Goal: Information Seeking & Learning: Learn about a topic

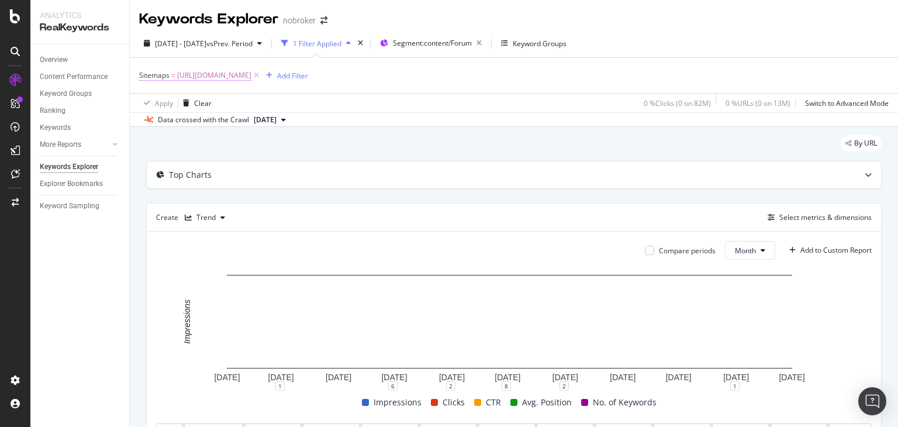
click at [251, 78] on span "[URL][DOMAIN_NAME]" at bounding box center [214, 75] width 74 height 16
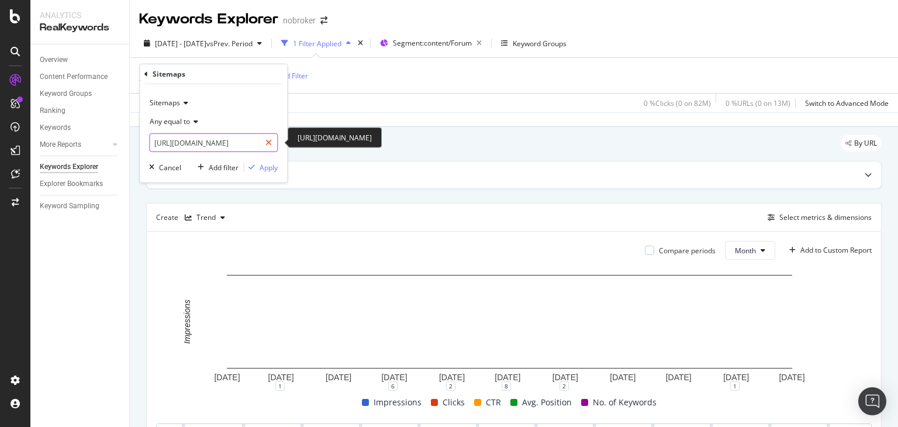
click at [267, 143] on icon at bounding box center [268, 143] width 6 height 8
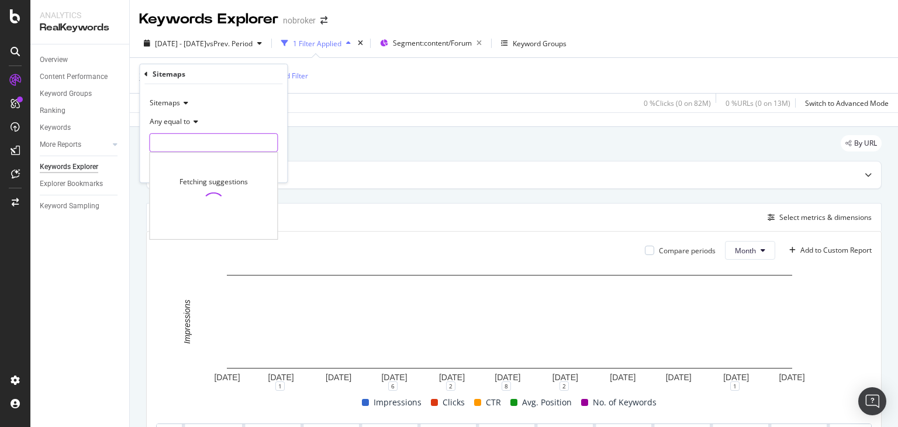
click at [231, 139] on input "text" at bounding box center [213, 142] width 127 height 19
paste input "[URL][DOMAIN_NAME]"
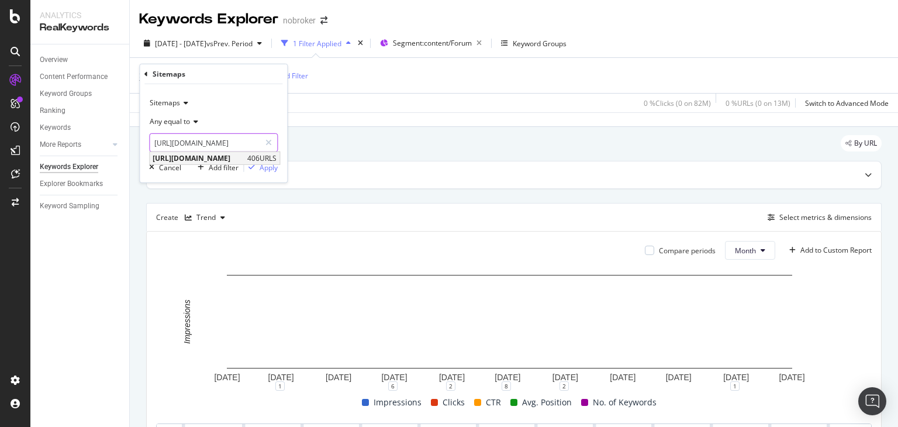
type input "[URL][DOMAIN_NAME]"
click at [231, 154] on span "[URL][DOMAIN_NAME]" at bounding box center [199, 158] width 92 height 10
click at [268, 169] on div "Apply" at bounding box center [268, 167] width 18 height 10
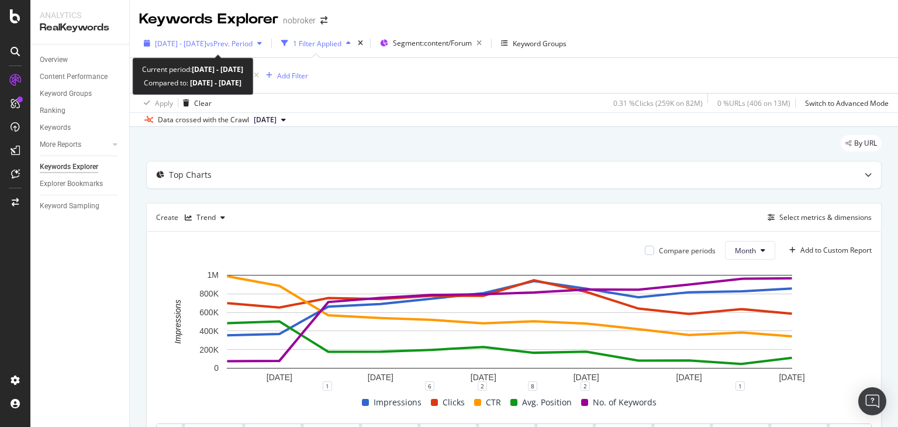
click at [250, 45] on span "vs Prev. Period" at bounding box center [229, 44] width 46 height 10
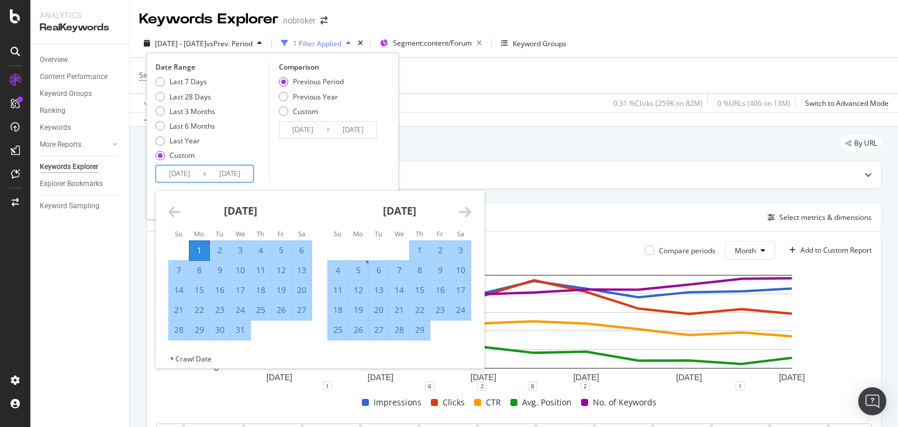
click at [192, 174] on input "[DATE]" at bounding box center [179, 173] width 47 height 16
click at [201, 251] on div "1" at bounding box center [199, 250] width 20 height 12
type input "[DATE]"
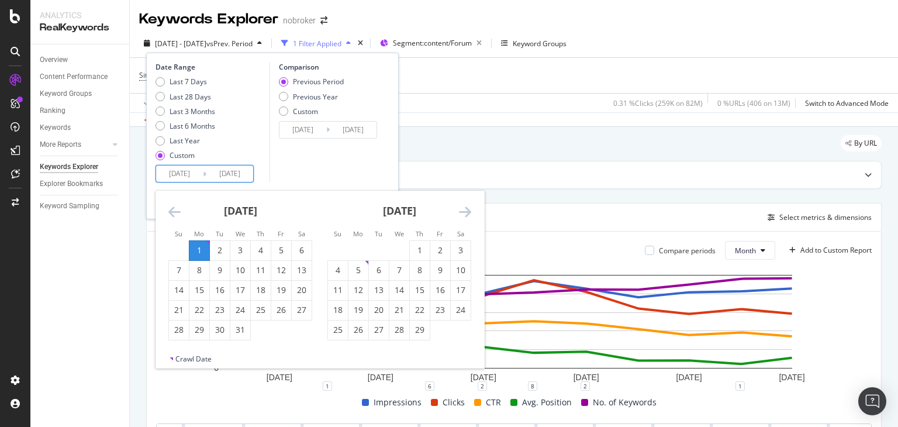
click at [199, 169] on input "[DATE]" at bounding box center [179, 173] width 47 height 16
click at [174, 207] on icon "Move backward to switch to the previous month." at bounding box center [174, 212] width 12 height 14
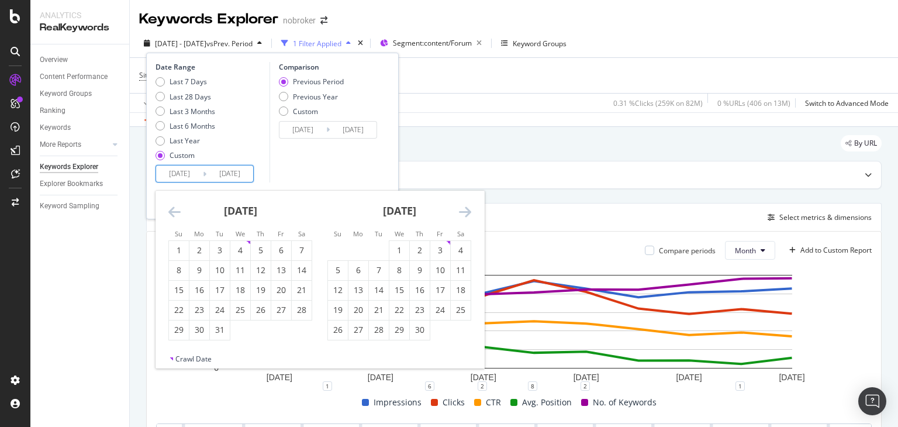
click at [174, 207] on icon "Move backward to switch to the previous month." at bounding box center [174, 212] width 12 height 14
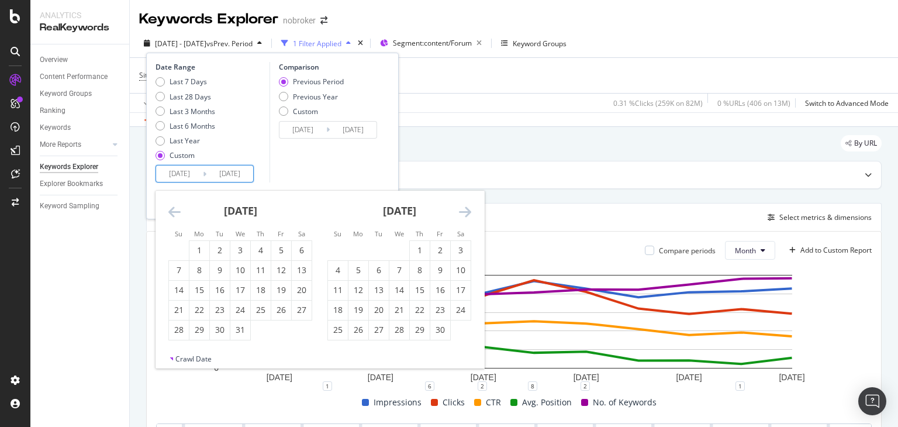
click at [174, 207] on icon "Move backward to switch to the previous month." at bounding box center [174, 212] width 12 height 14
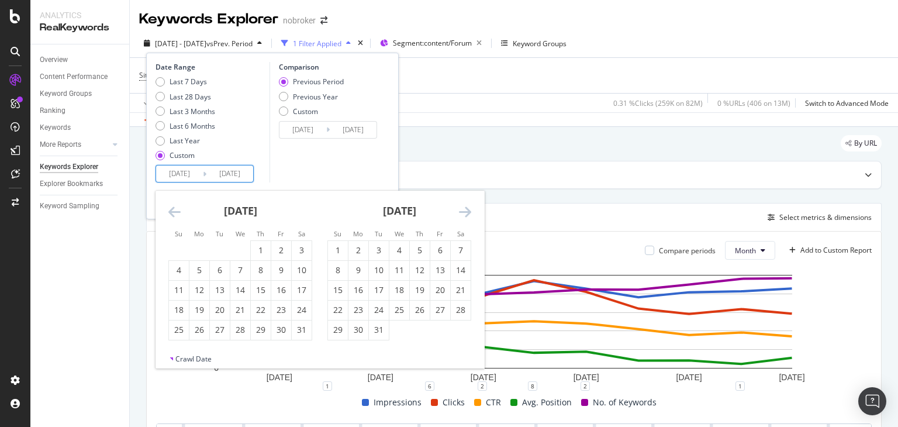
click at [174, 207] on icon "Move backward to switch to the previous month." at bounding box center [174, 212] width 12 height 14
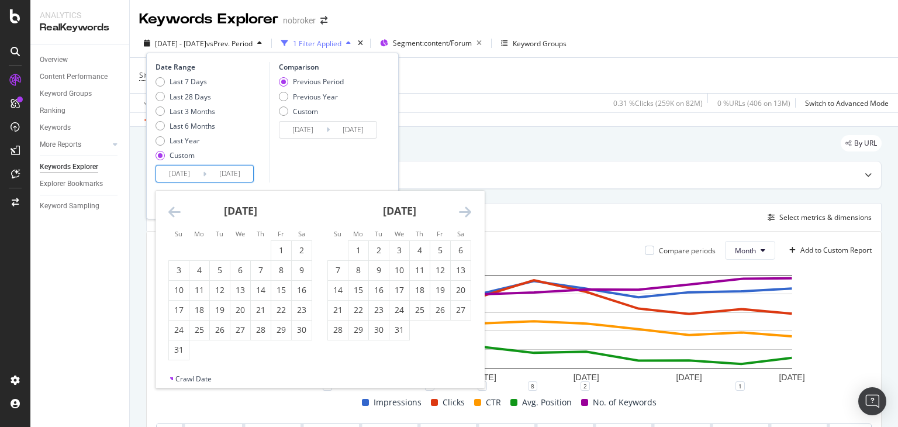
click at [174, 207] on icon "Move backward to switch to the previous month." at bounding box center [174, 212] width 12 height 14
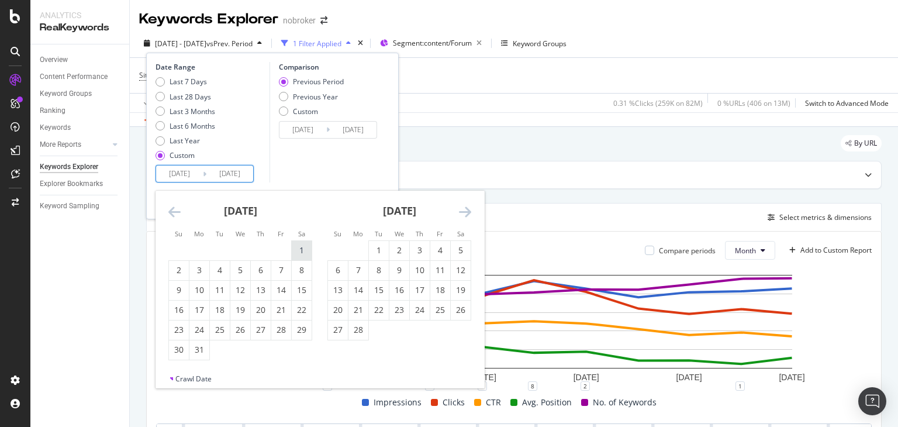
click at [297, 253] on div "1" at bounding box center [302, 250] width 20 height 12
type input "[DATE]"
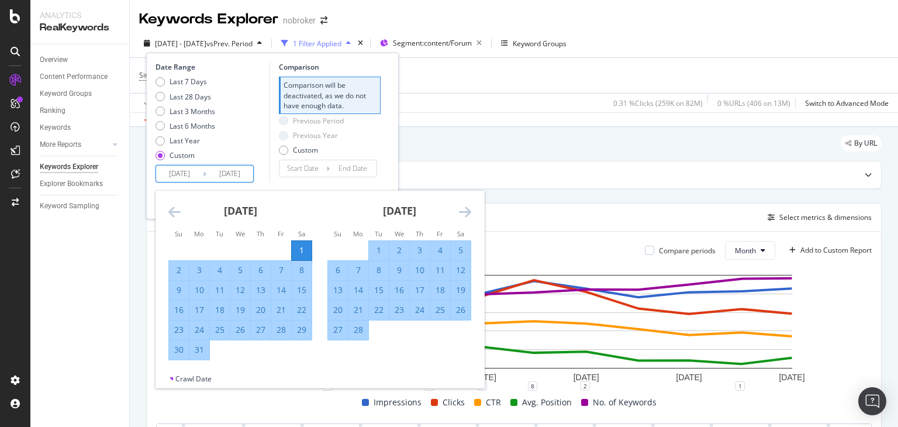
click at [462, 211] on icon "Move forward to switch to the next month." at bounding box center [465, 212] width 12 height 14
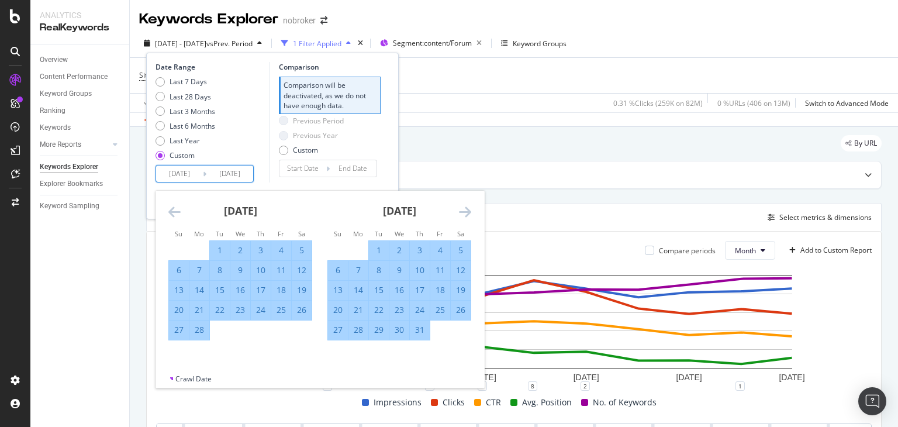
click at [462, 211] on icon "Move forward to switch to the next month." at bounding box center [465, 212] width 12 height 14
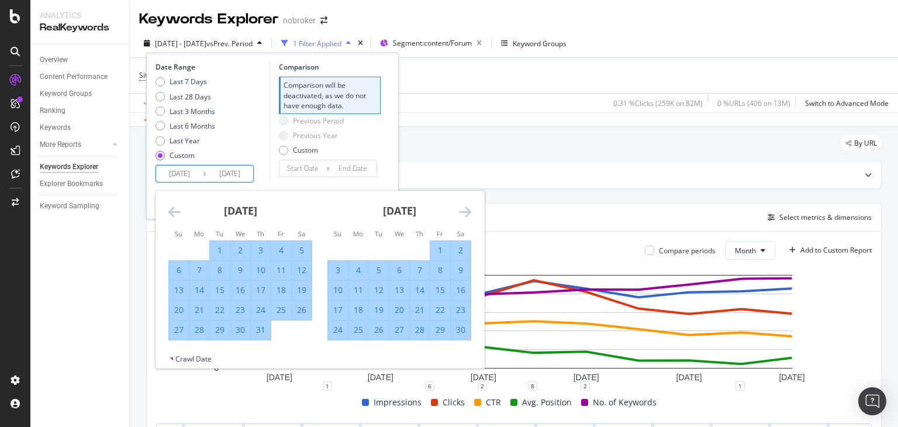
click at [462, 211] on icon "Move forward to switch to the next month." at bounding box center [465, 212] width 12 height 14
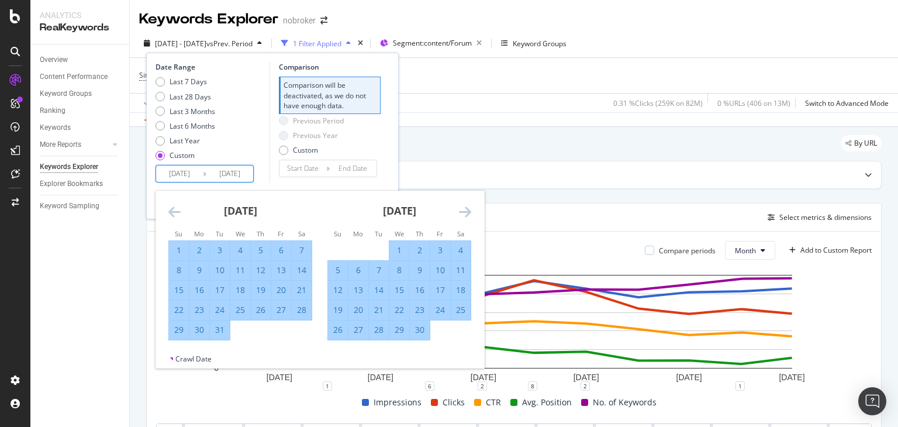
click at [462, 211] on icon "Move forward to switch to the next month." at bounding box center [465, 212] width 12 height 14
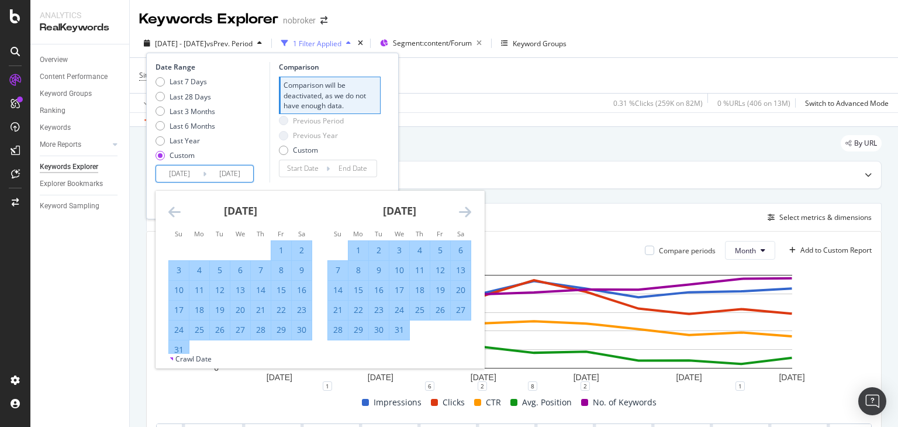
click at [462, 211] on icon "Move forward to switch to the next month." at bounding box center [465, 212] width 12 height 14
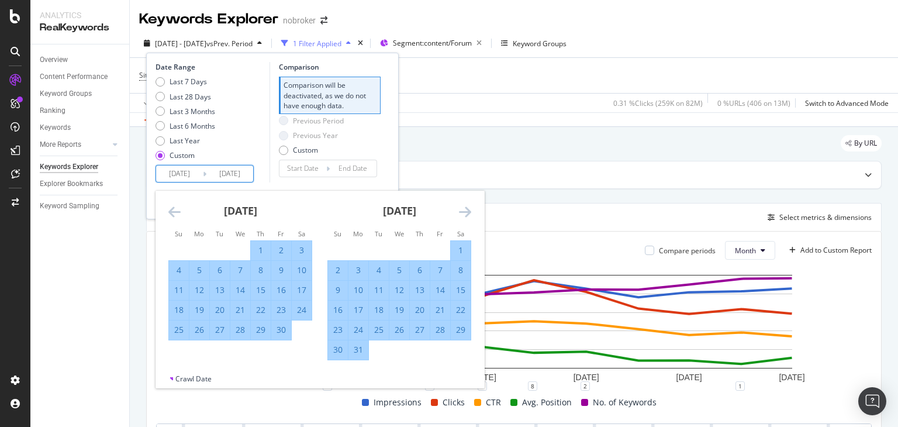
click at [462, 211] on icon "Move forward to switch to the next month." at bounding box center [465, 212] width 12 height 14
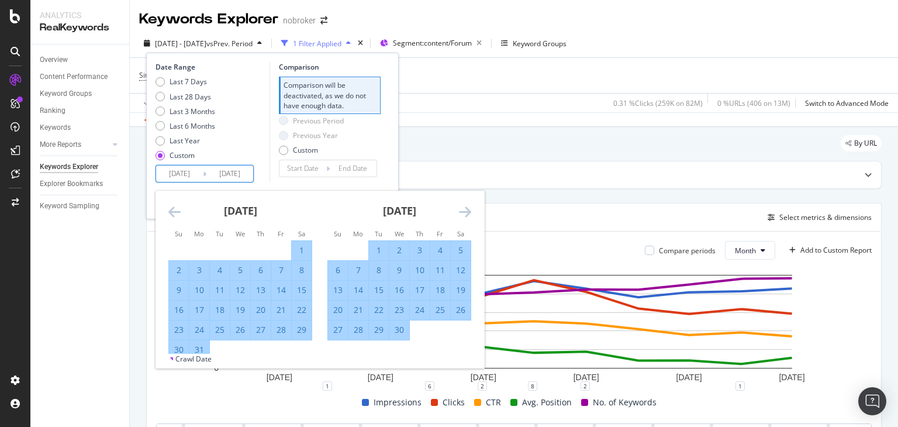
click at [462, 211] on icon "Move forward to switch to the next month." at bounding box center [465, 212] width 12 height 14
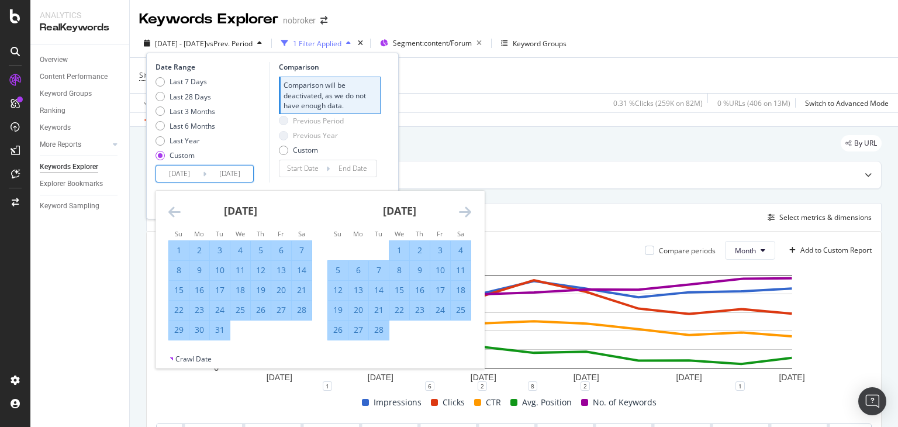
click at [171, 216] on icon "Move backward to switch to the previous month." at bounding box center [174, 212] width 12 height 14
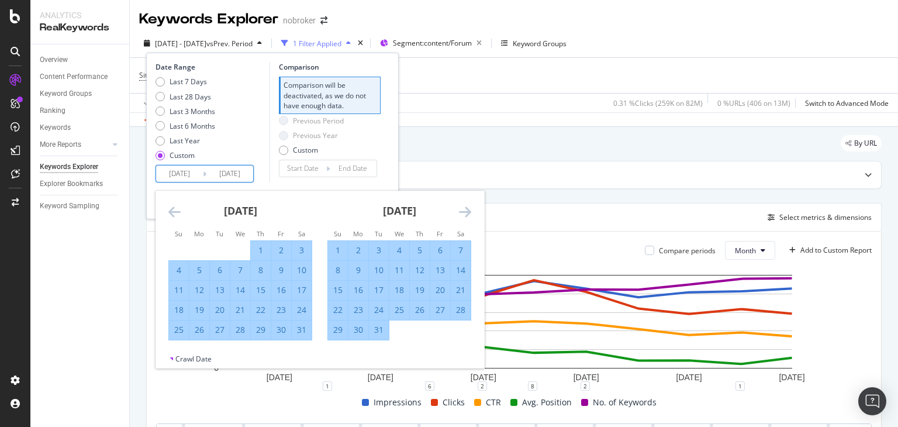
click at [301, 331] on div "31" at bounding box center [302, 330] width 20 height 12
type input "[DATE]"
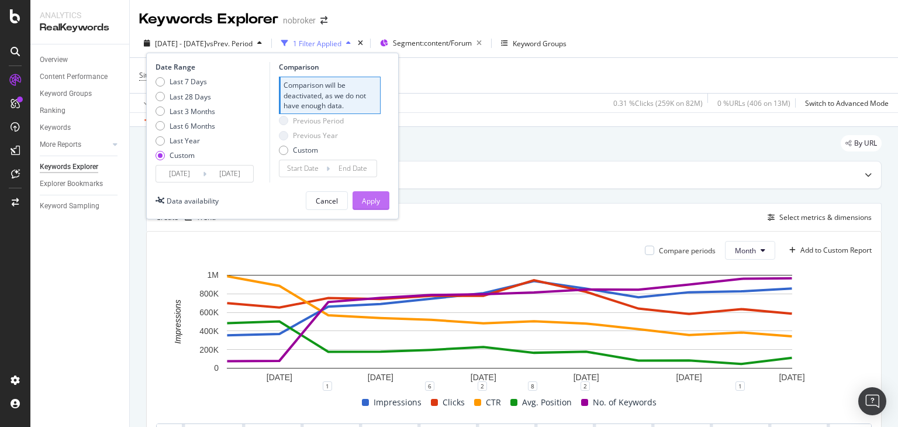
click at [369, 201] on div "Apply" at bounding box center [371, 201] width 18 height 10
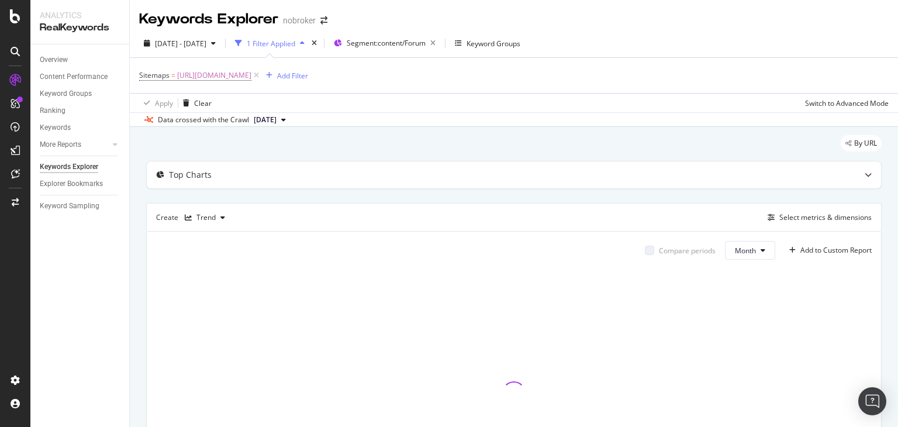
click at [286, 119] on icon at bounding box center [283, 119] width 5 height 7
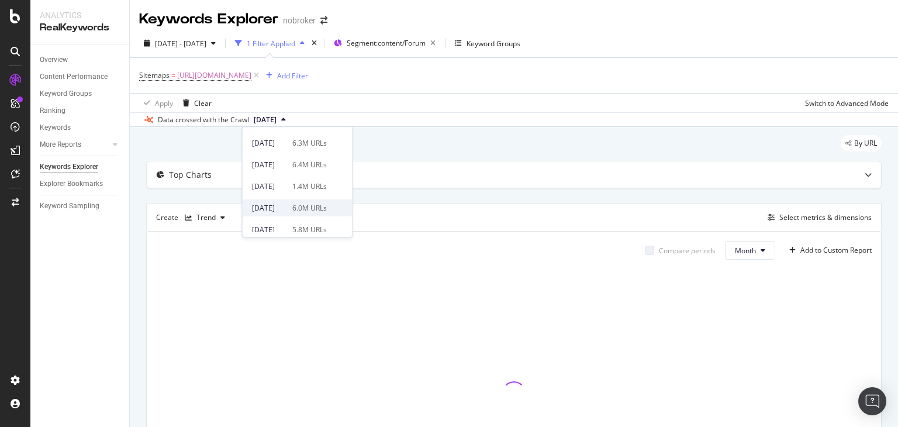
click at [285, 203] on div "[DATE]" at bounding box center [268, 208] width 33 height 11
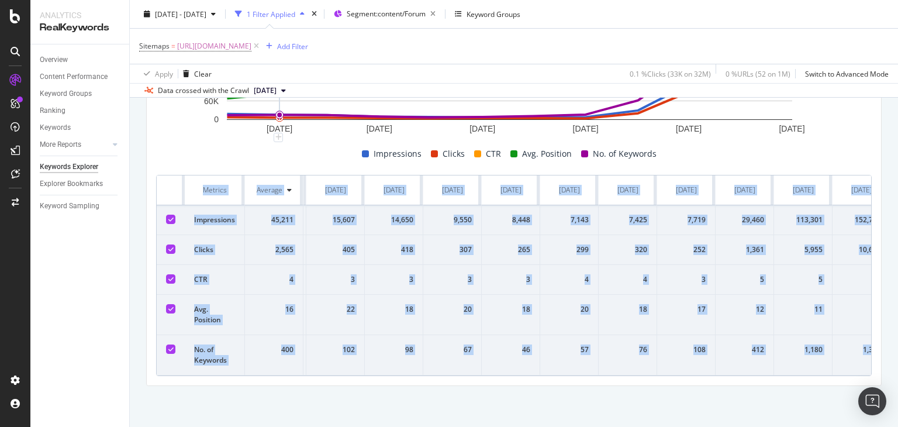
scroll to position [0, 143]
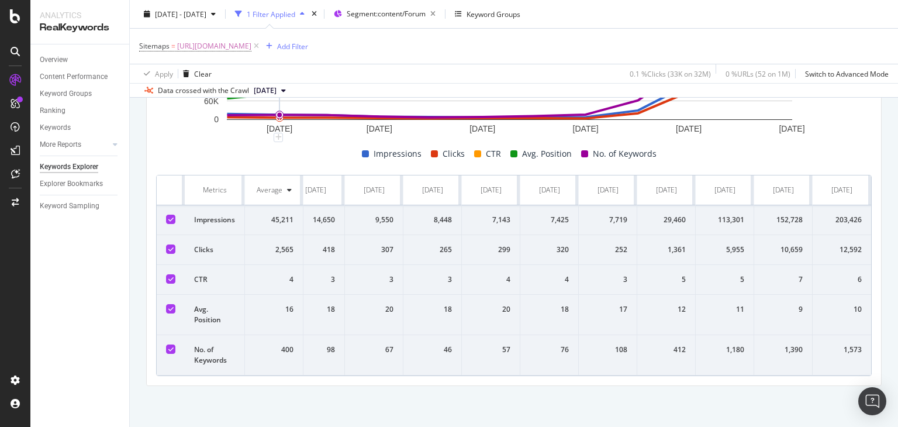
drag, startPoint x: 202, startPoint y: 173, endPoint x: 897, endPoint y: 340, distance: 715.2
click at [897, 340] on div "Keywords Explorer nobroker [DATE] - [DATE] 1 Filter Applied Segment: content/Fo…" at bounding box center [514, 213] width 768 height 427
copy thead
click at [202, 137] on div at bounding box center [513, 141] width 715 height 9
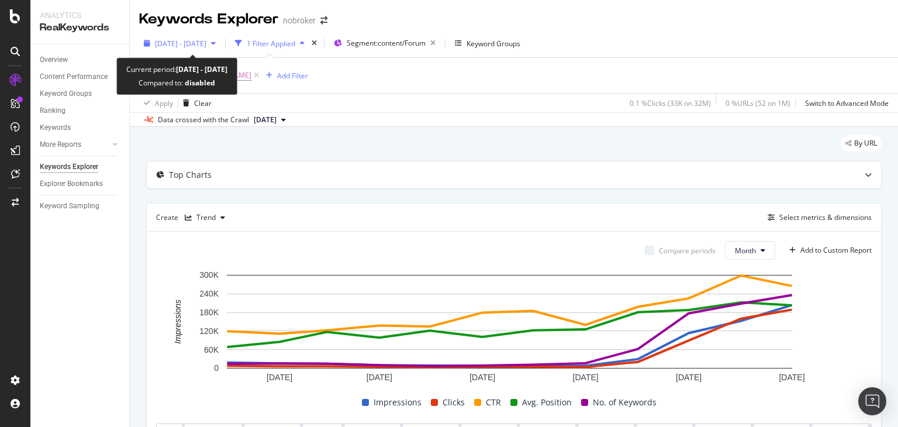
click at [180, 41] on span "[DATE] - [DATE]" at bounding box center [180, 44] width 51 height 10
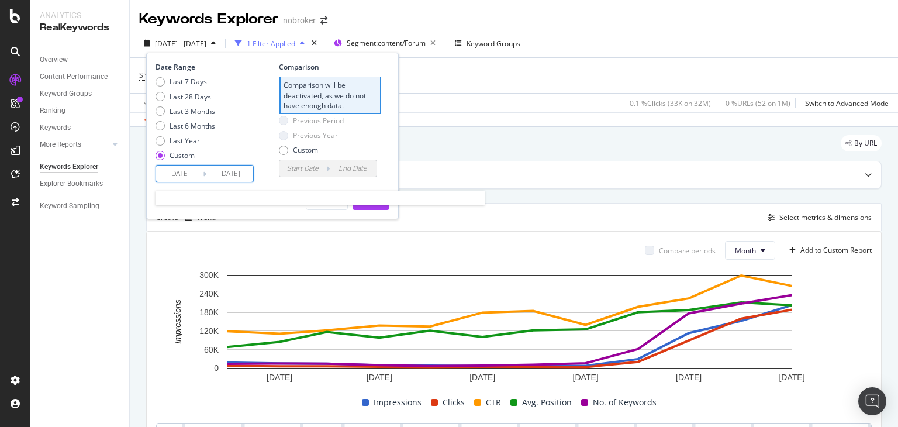
click at [191, 171] on input "[DATE]" at bounding box center [179, 173] width 47 height 16
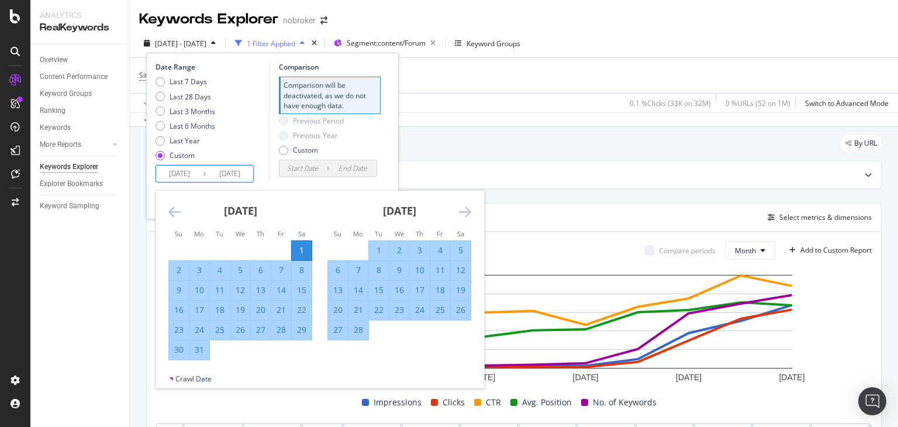
click at [304, 252] on div "1" at bounding box center [302, 250] width 20 height 12
type input "[DATE]"
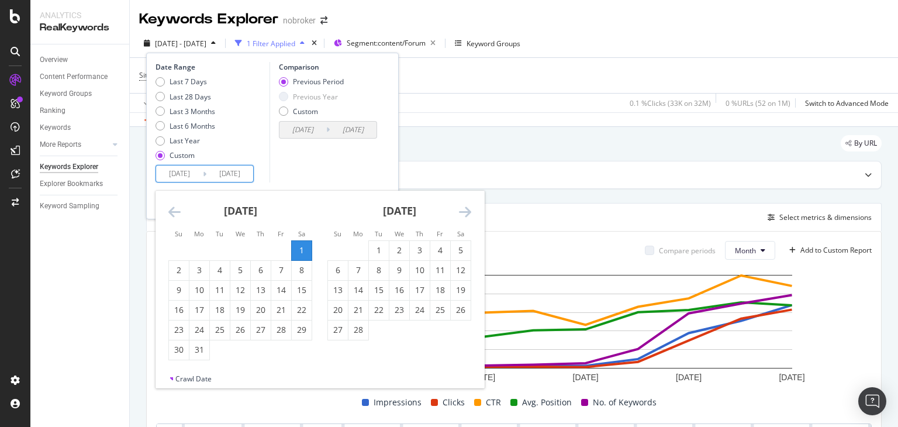
click at [195, 175] on input "[DATE]" at bounding box center [179, 173] width 47 height 16
click at [465, 205] on icon "Move forward to switch to the next month." at bounding box center [465, 212] width 12 height 14
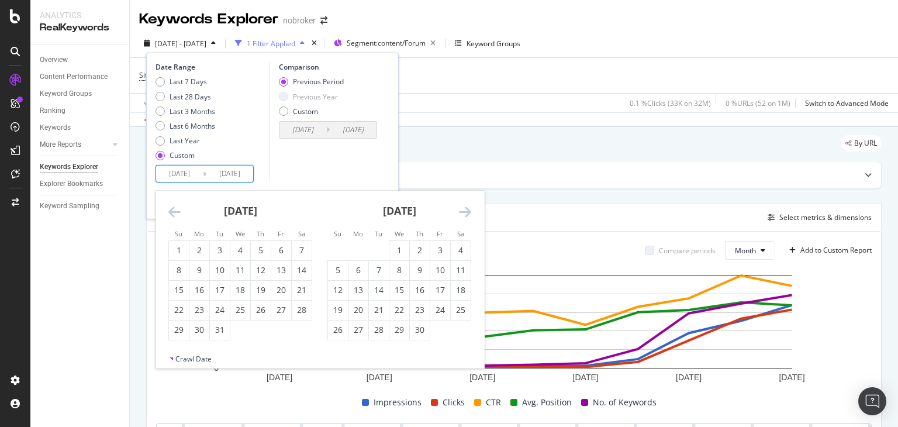
click at [465, 205] on icon "Move forward to switch to the next month." at bounding box center [465, 212] width 12 height 14
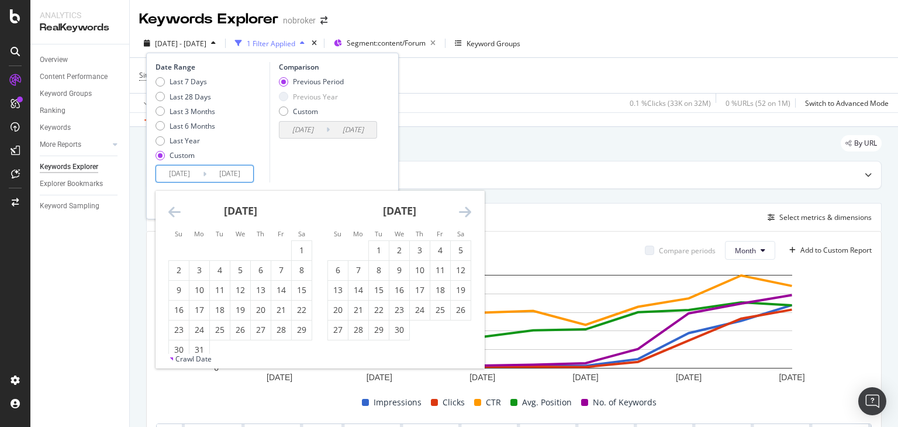
click at [465, 205] on icon "Move forward to switch to the next month." at bounding box center [465, 212] width 12 height 14
click at [178, 254] on div "1" at bounding box center [179, 250] width 20 height 12
type input "[DATE]"
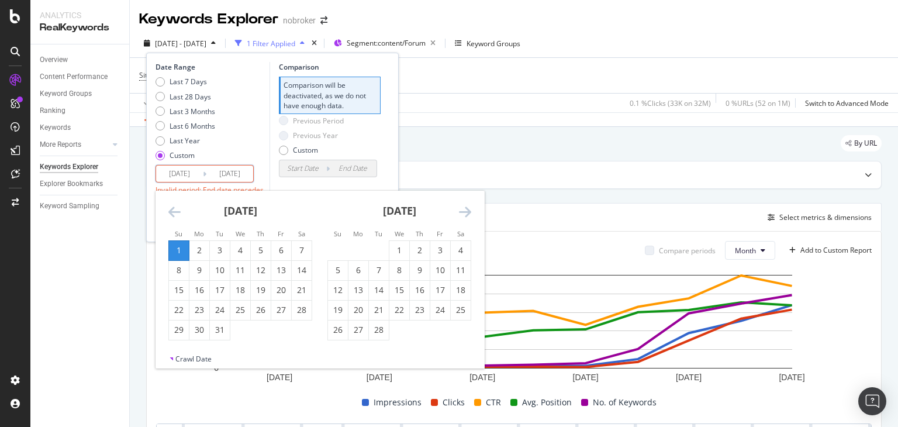
click at [463, 213] on icon "Move forward to switch to the next month." at bounding box center [465, 212] width 12 height 14
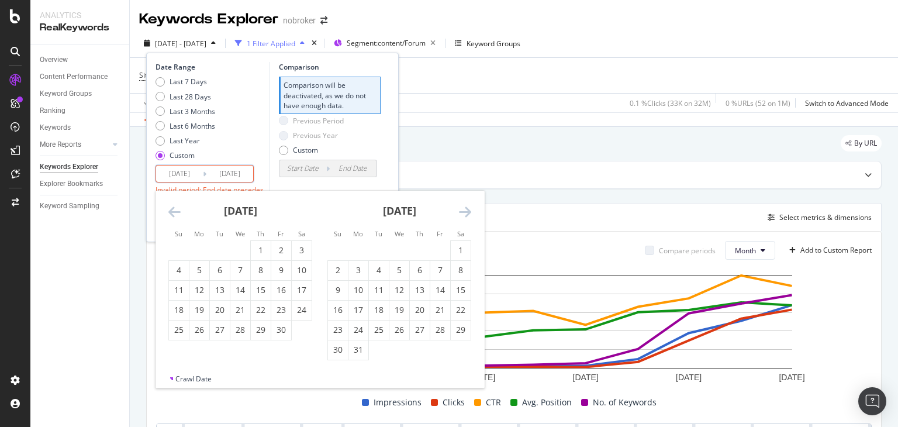
click at [463, 213] on icon "Move forward to switch to the next month." at bounding box center [465, 212] width 12 height 14
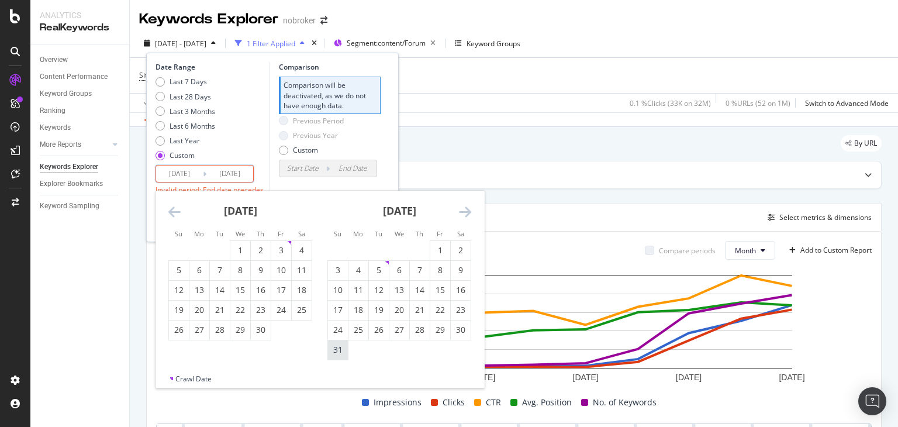
click at [337, 350] on div "31" at bounding box center [338, 350] width 20 height 12
type input "[DATE]"
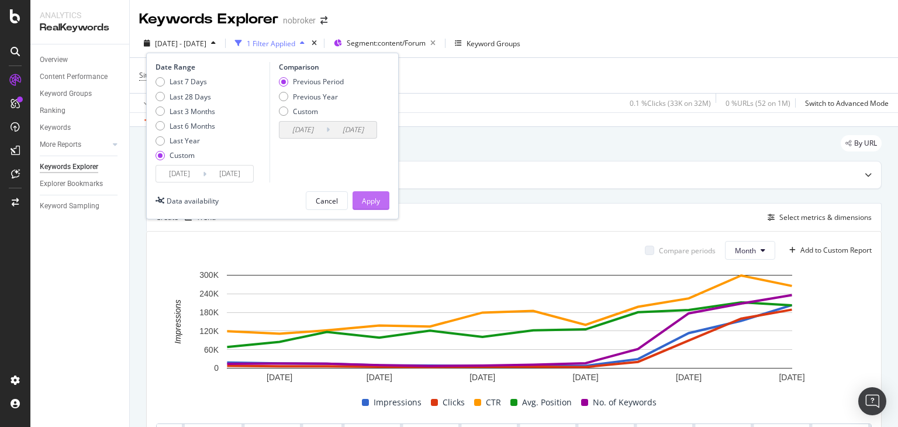
click at [371, 203] on div "Apply" at bounding box center [371, 201] width 18 height 10
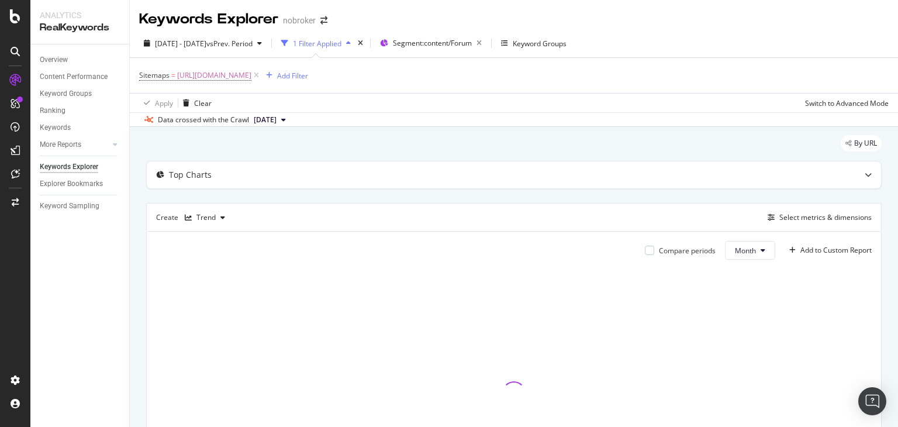
click at [290, 123] on button "[DATE]" at bounding box center [269, 120] width 41 height 14
click at [285, 226] on div "[DATE]" at bounding box center [268, 228] width 33 height 11
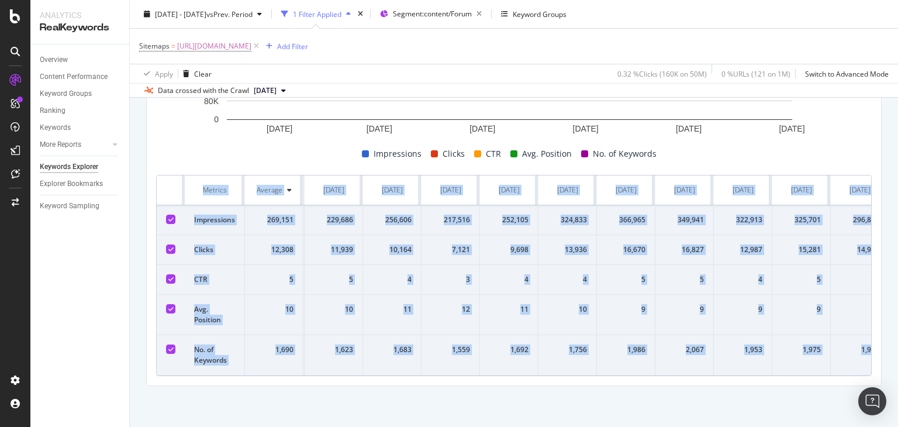
scroll to position [0, 143]
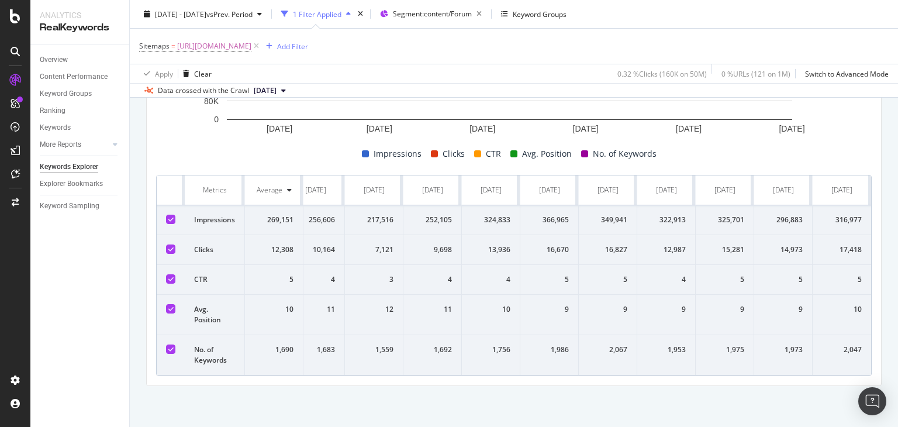
drag, startPoint x: 200, startPoint y: 176, endPoint x: 897, endPoint y: 365, distance: 722.5
click at [897, 365] on div "Keywords Explorer nobroker [DATE] - [DATE] vs Prev. Period 1 Filter Applied Seg…" at bounding box center [514, 213] width 768 height 427
copy thead
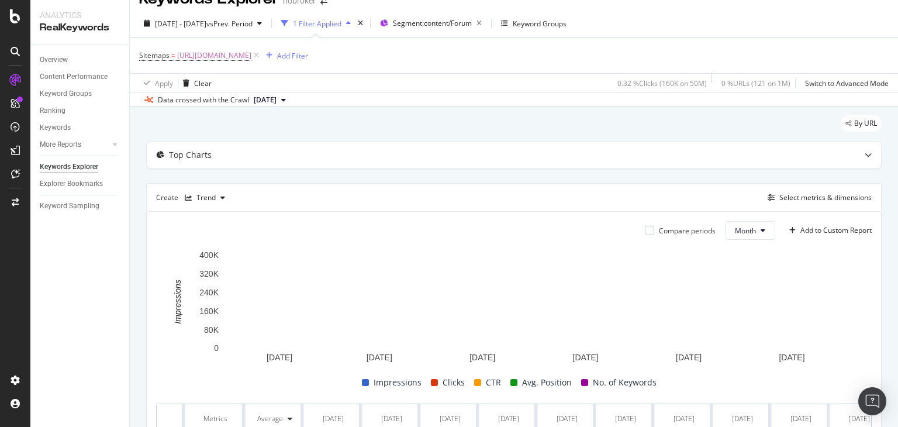
scroll to position [0, 0]
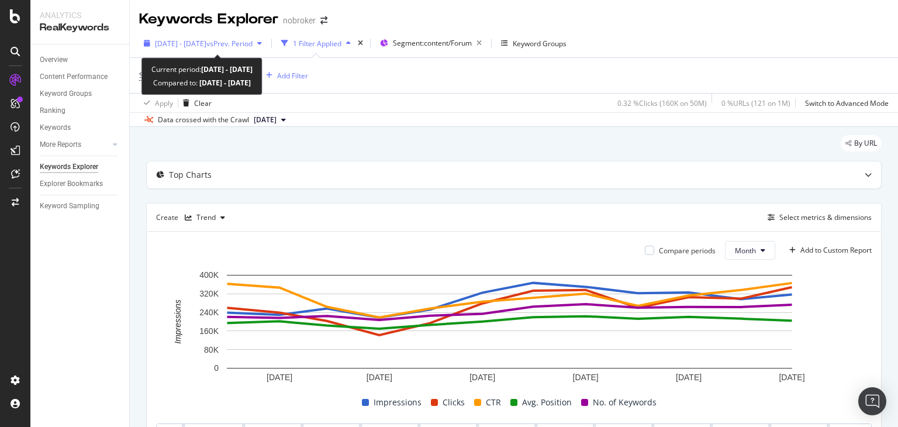
click at [262, 44] on icon "button" at bounding box center [259, 43] width 5 height 7
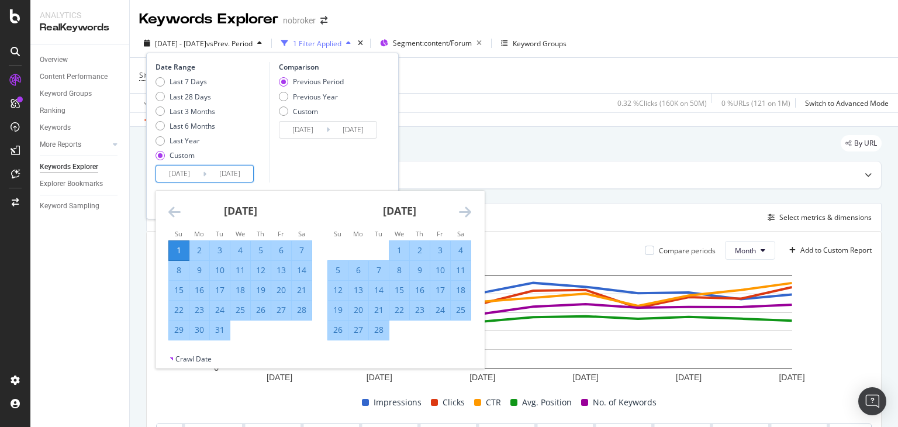
click at [195, 174] on input "[DATE]" at bounding box center [179, 173] width 47 height 16
click at [178, 250] on div "1" at bounding box center [179, 250] width 20 height 12
type input "[DATE]"
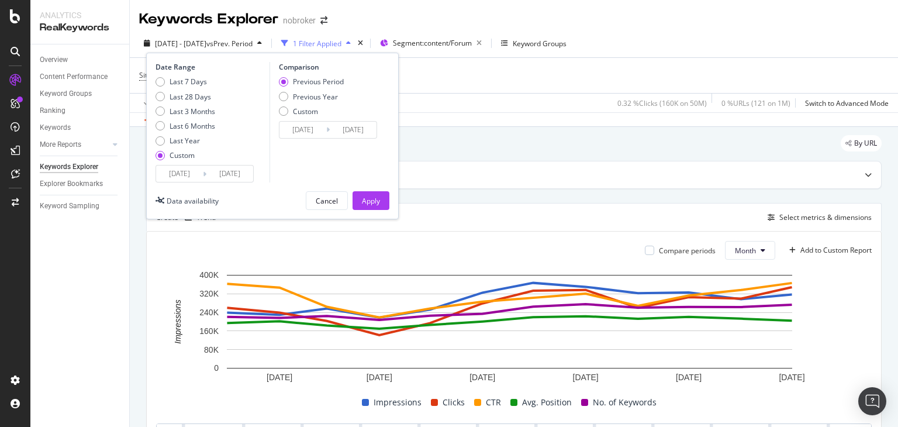
click at [198, 172] on input "[DATE]" at bounding box center [179, 173] width 47 height 16
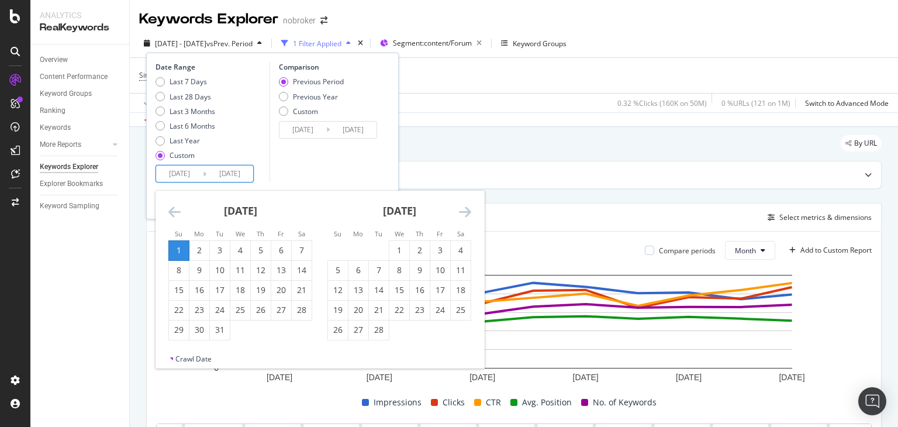
click at [466, 214] on icon "Move forward to switch to the next month." at bounding box center [465, 212] width 12 height 14
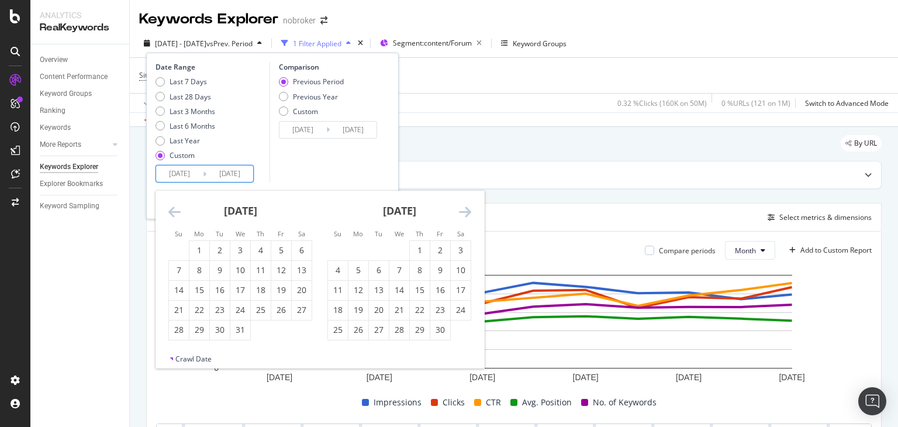
click at [466, 214] on icon "Move forward to switch to the next month." at bounding box center [465, 212] width 12 height 14
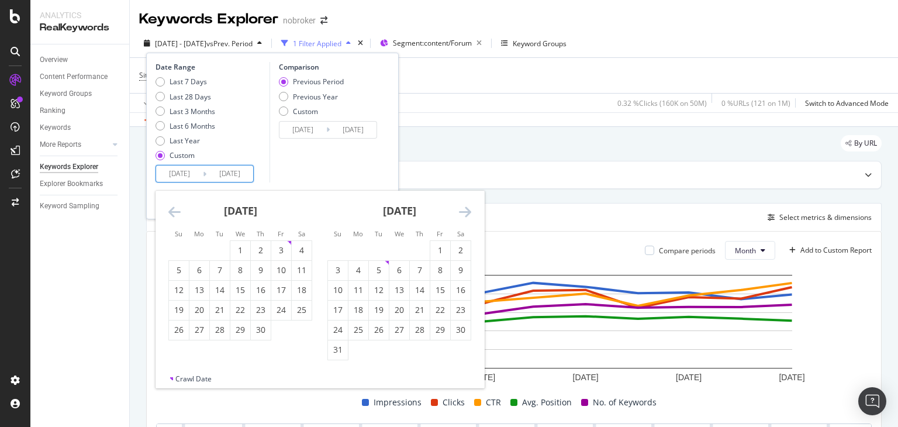
click at [466, 214] on icon "Move forward to switch to the next month." at bounding box center [465, 212] width 12 height 14
click at [196, 247] on div "1" at bounding box center [199, 250] width 20 height 12
type input "[DATE]"
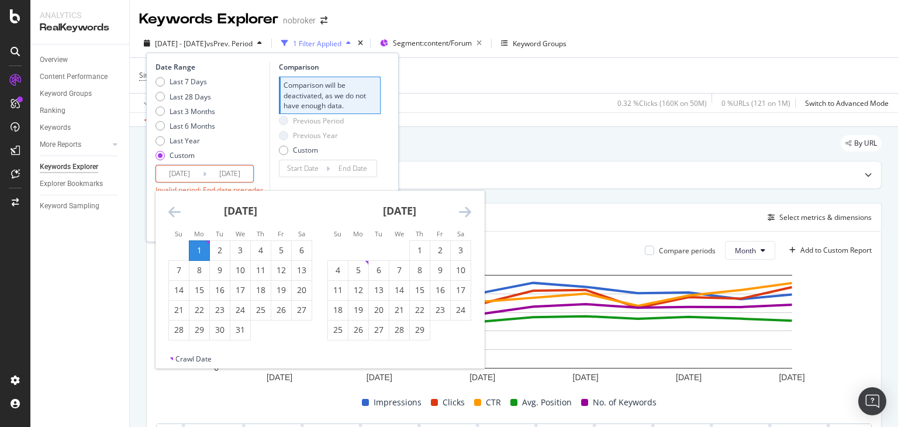
click at [464, 210] on icon "Move forward to switch to the next month." at bounding box center [465, 212] width 12 height 14
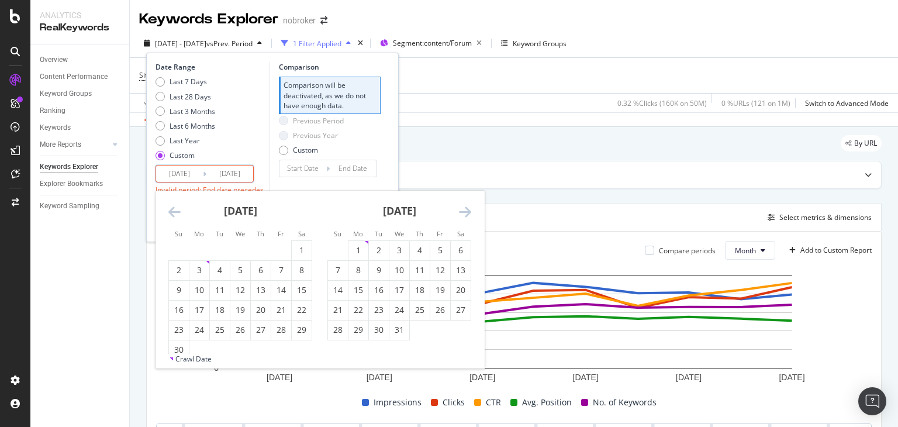
click at [173, 212] on icon "Move backward to switch to the previous month." at bounding box center [174, 212] width 12 height 14
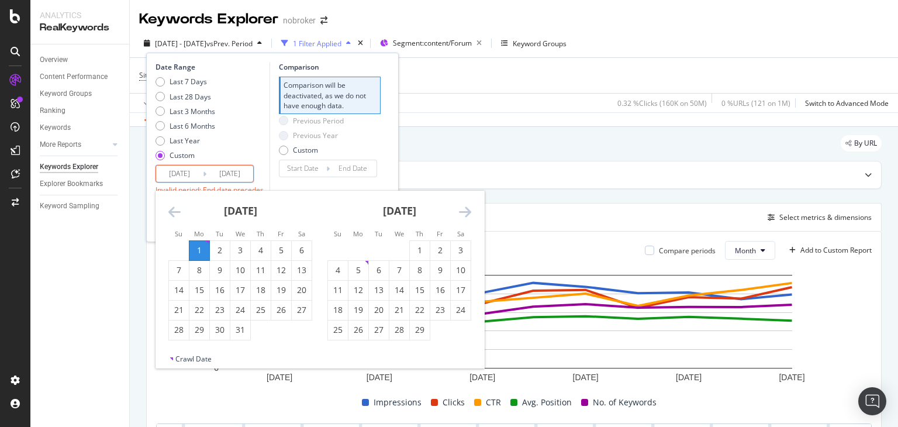
click at [466, 213] on icon "Move forward to switch to the next month." at bounding box center [465, 212] width 12 height 14
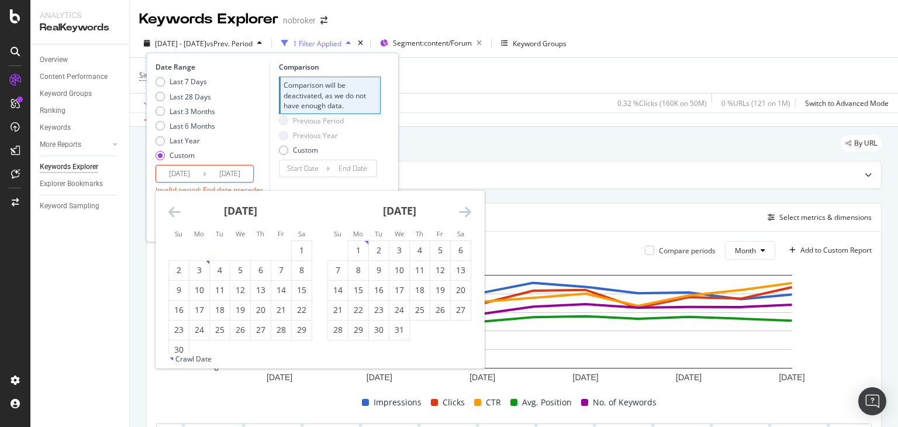
click at [466, 213] on icon "Move forward to switch to the next month." at bounding box center [465, 212] width 12 height 14
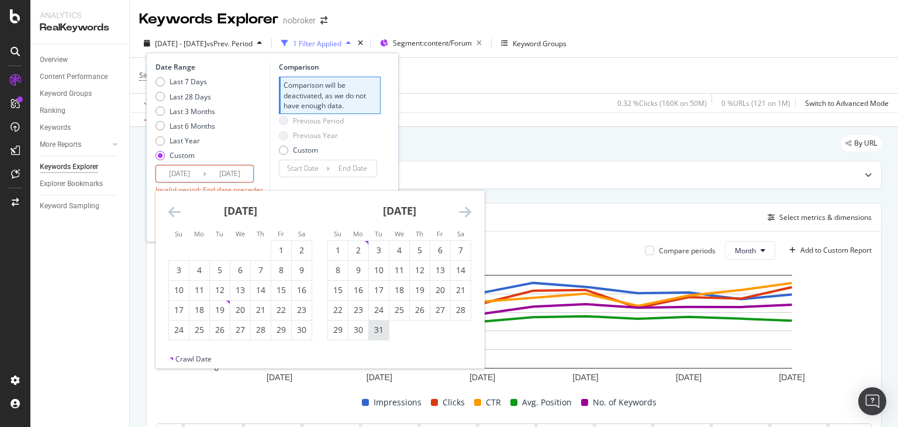
click at [379, 332] on div "31" at bounding box center [379, 330] width 20 height 12
type input "[DATE]"
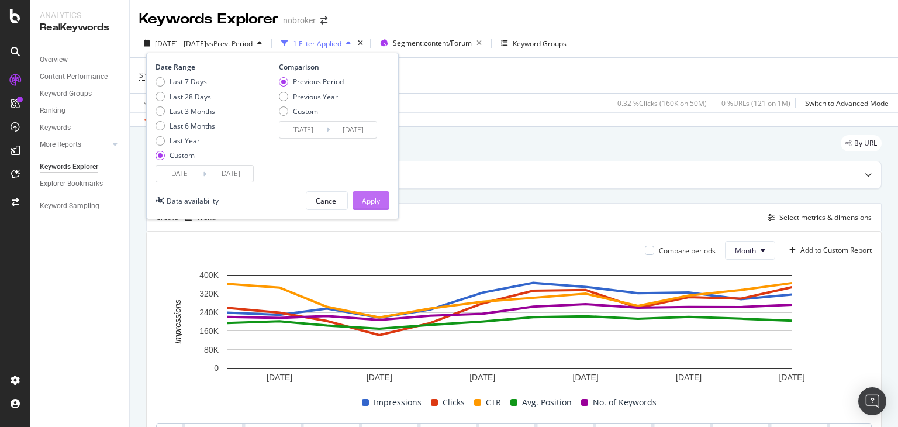
click at [367, 192] on div "Apply" at bounding box center [371, 201] width 18 height 18
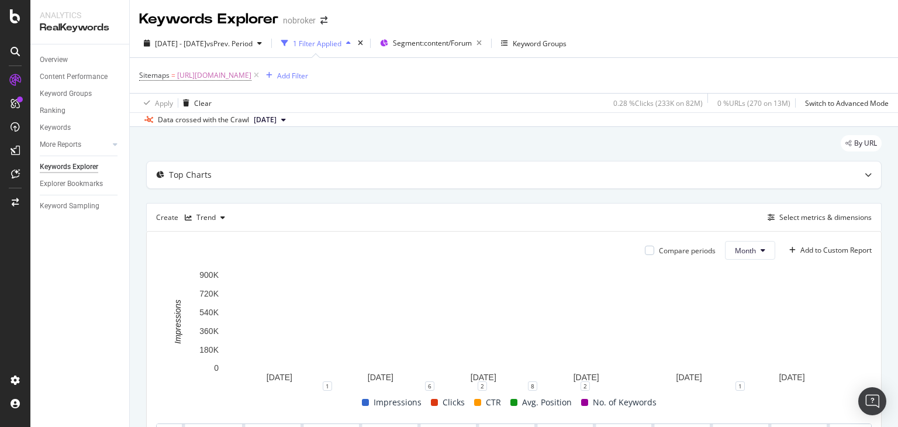
click at [286, 120] on icon at bounding box center [283, 119] width 5 height 7
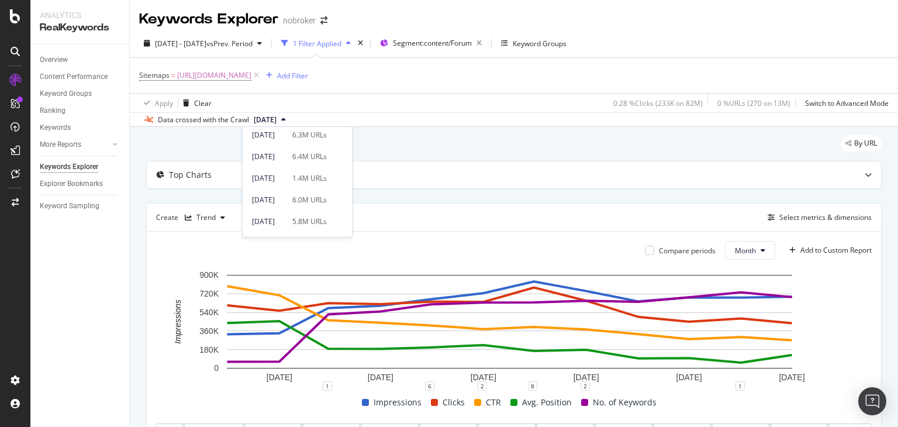
scroll to position [90, 0]
click at [285, 200] on div "[DATE]" at bounding box center [268, 198] width 33 height 11
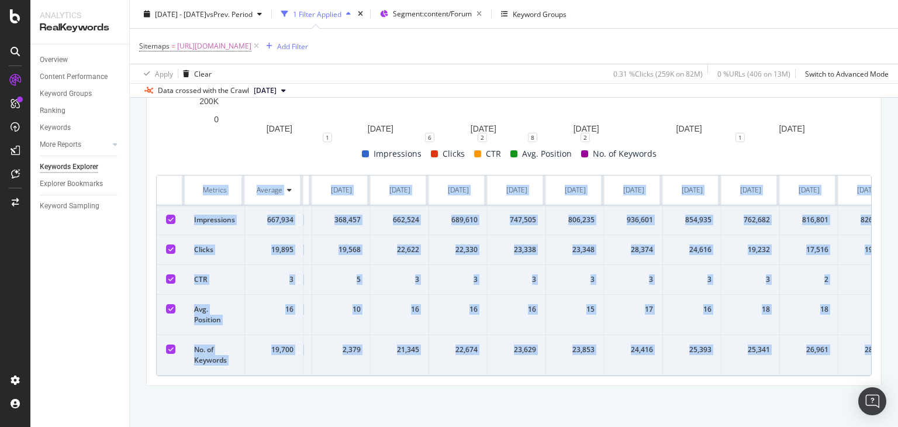
scroll to position [0, 143]
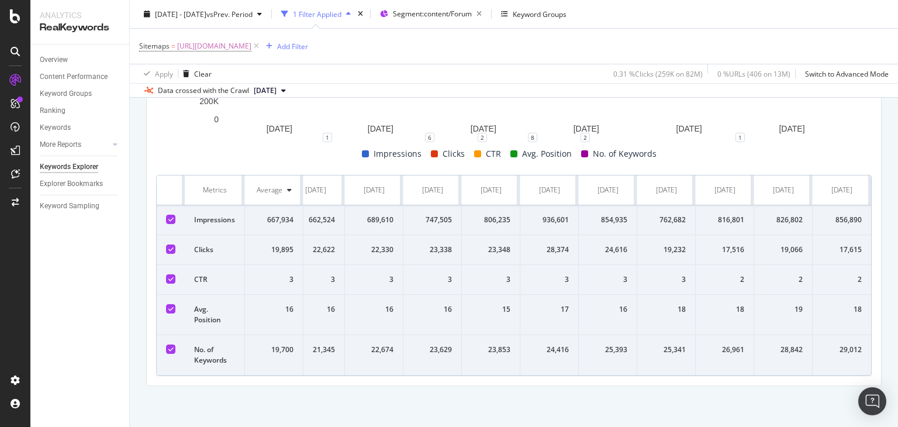
drag, startPoint x: 202, startPoint y: 171, endPoint x: 897, endPoint y: 338, distance: 715.3
click at [897, 338] on div "Keywords Explorer nobroker [DATE] - [DATE] vs Prev. Period 1 Filter Applied Seg…" at bounding box center [514, 213] width 768 height 427
copy thead
click at [212, 137] on div "1 6 2 8 2 1" at bounding box center [513, 141] width 715 height 9
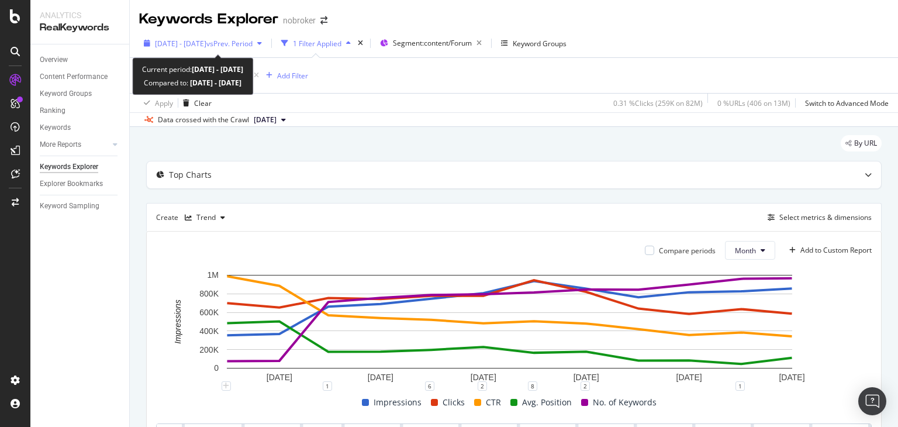
click at [267, 47] on div "[DATE] - [DATE] vs Prev. Period" at bounding box center [202, 43] width 127 height 18
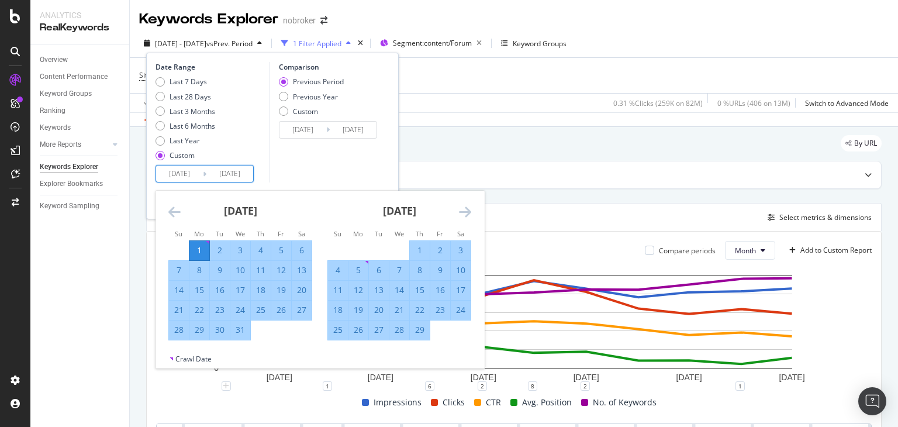
click at [193, 171] on input "[DATE]" at bounding box center [179, 173] width 47 height 16
click at [196, 244] on div "1" at bounding box center [199, 250] width 20 height 12
type input "[DATE]"
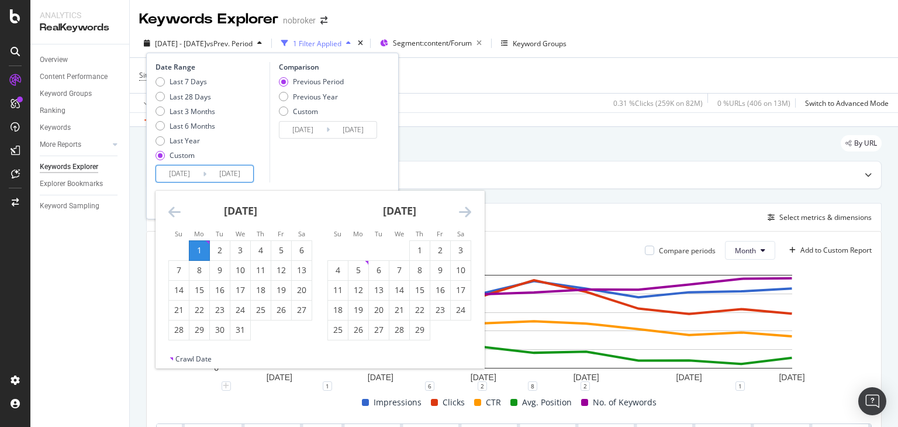
click at [192, 175] on input "[DATE]" at bounding box center [179, 173] width 47 height 16
click at [464, 213] on icon "Move forward to switch to the next month." at bounding box center [465, 212] width 12 height 14
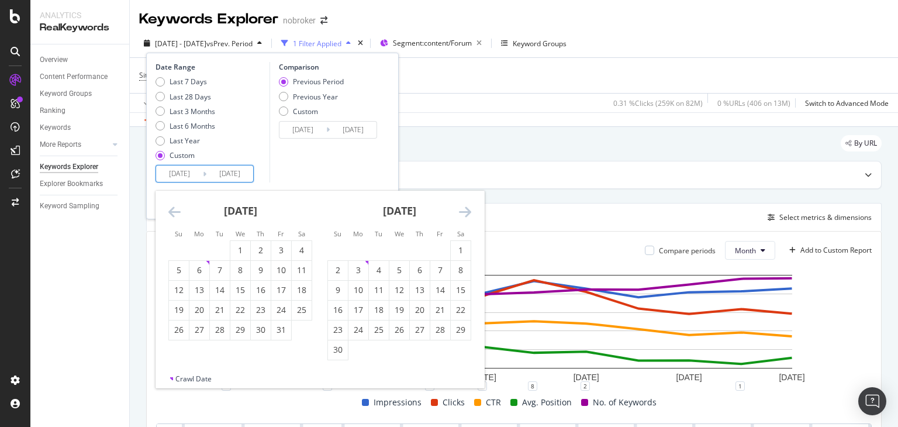
click at [464, 213] on icon "Move forward to switch to the next month." at bounding box center [465, 212] width 12 height 14
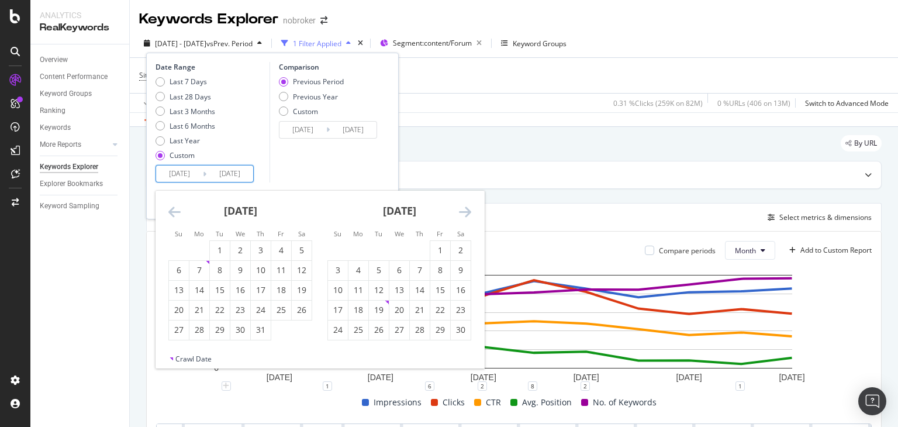
click at [464, 213] on icon "Move forward to switch to the next month." at bounding box center [465, 212] width 12 height 14
click at [466, 213] on icon "Move forward to switch to the next month." at bounding box center [465, 212] width 12 height 14
click at [244, 244] on div "1" at bounding box center [240, 250] width 20 height 12
type input "[DATE]"
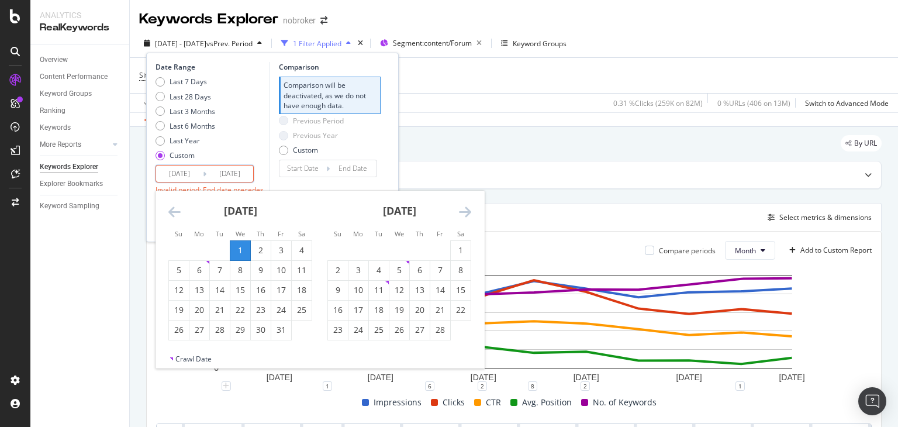
click at [471, 213] on div "[DATE] 1 2 3 4 5 6 7 8 9 10 11 12 13 14 15 16 17 18 19 20 21 22 23 24 25 26 27 …" at bounding box center [399, 266] width 159 height 150
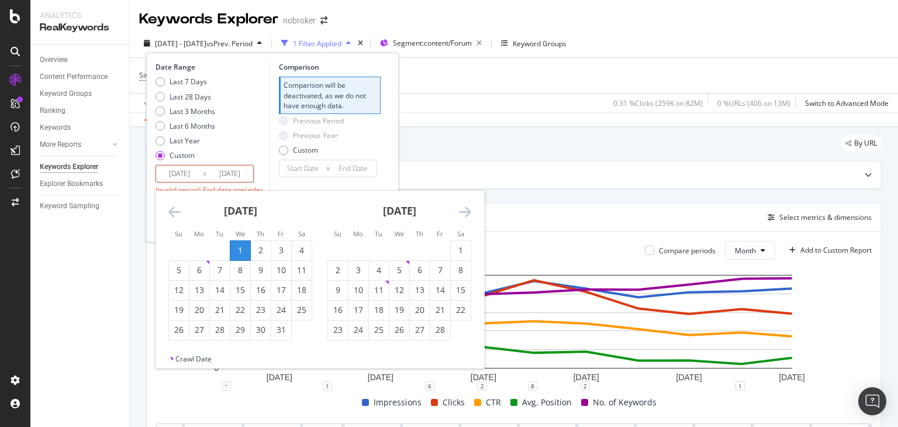
click at [465, 213] on icon "Move forward to switch to the next month." at bounding box center [465, 212] width 12 height 14
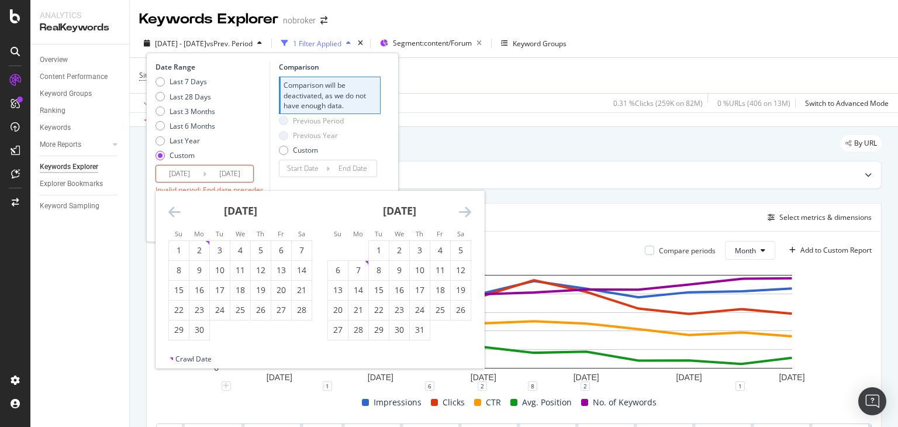
click at [465, 213] on icon "Move forward to switch to the next month." at bounding box center [465, 212] width 12 height 14
click at [178, 345] on div "31" at bounding box center [179, 350] width 20 height 12
type input "[DATE]"
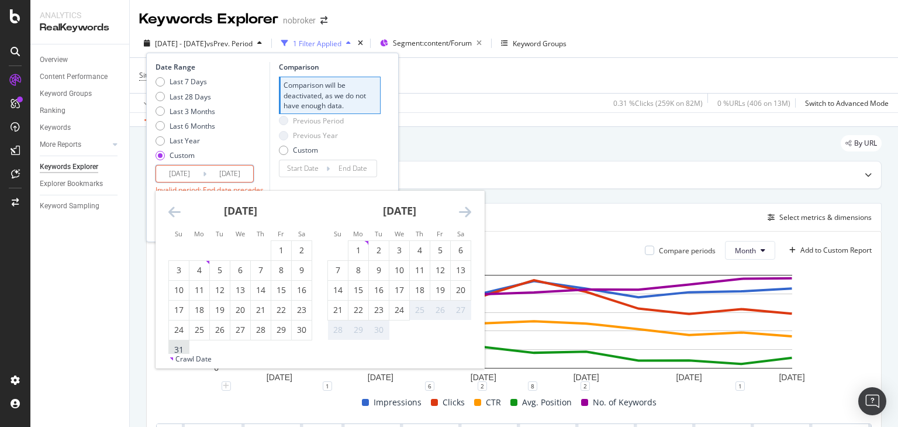
type input "[DATE]"
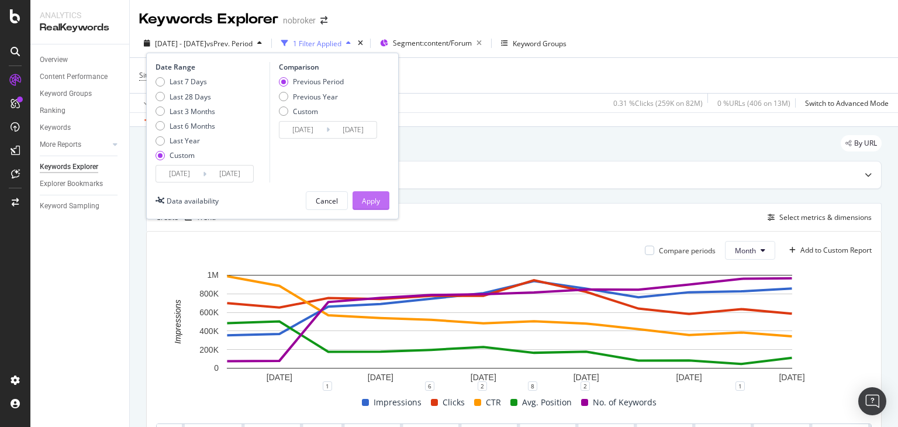
click at [374, 199] on div "Apply" at bounding box center [371, 201] width 18 height 10
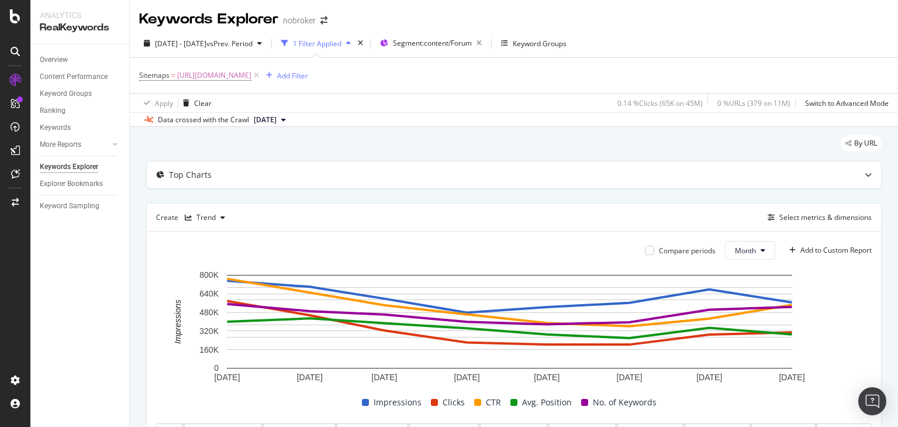
click at [290, 115] on button "[DATE]" at bounding box center [269, 120] width 41 height 14
click at [285, 203] on div "[DATE]" at bounding box center [268, 204] width 33 height 11
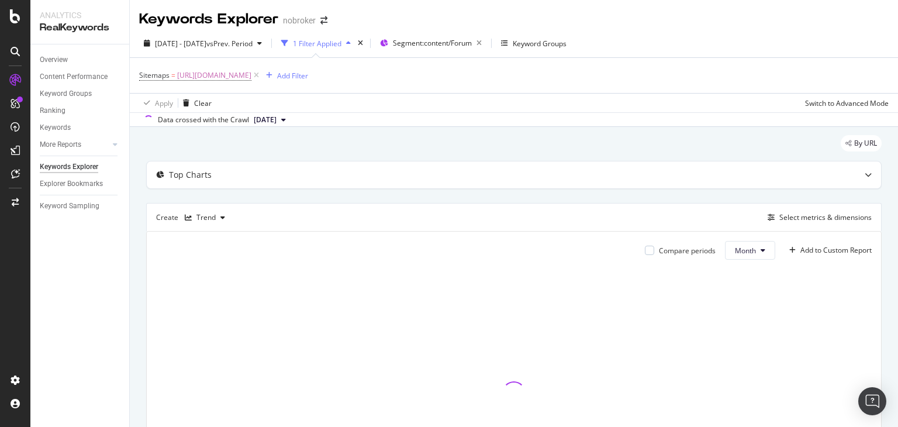
click at [290, 122] on button "[DATE]" at bounding box center [269, 120] width 41 height 14
click at [285, 161] on div "[DATE]" at bounding box center [268, 159] width 33 height 11
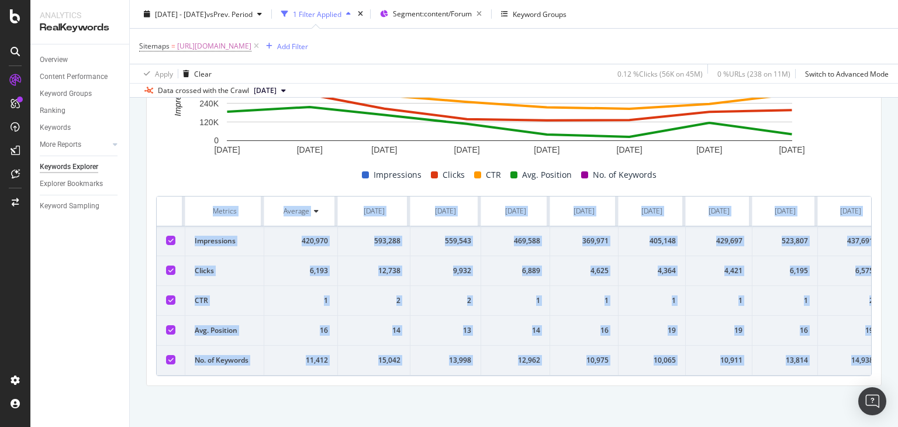
scroll to position [0, 19]
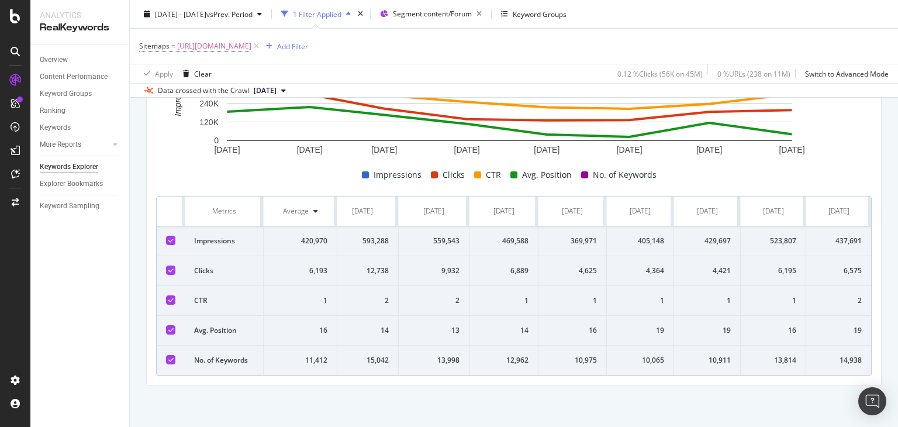
drag, startPoint x: 210, startPoint y: 201, endPoint x: 897, endPoint y: 343, distance: 701.8
click at [897, 343] on div "Keywords Explorer nobroker [DATE] - [DATE] vs Prev. Period 1 Filter Applied Seg…" at bounding box center [514, 213] width 768 height 427
copy thead
click at [204, 168] on div "Impressions Clicks CTR Avg. Position No. of Keywords" at bounding box center [508, 175] width 715 height 14
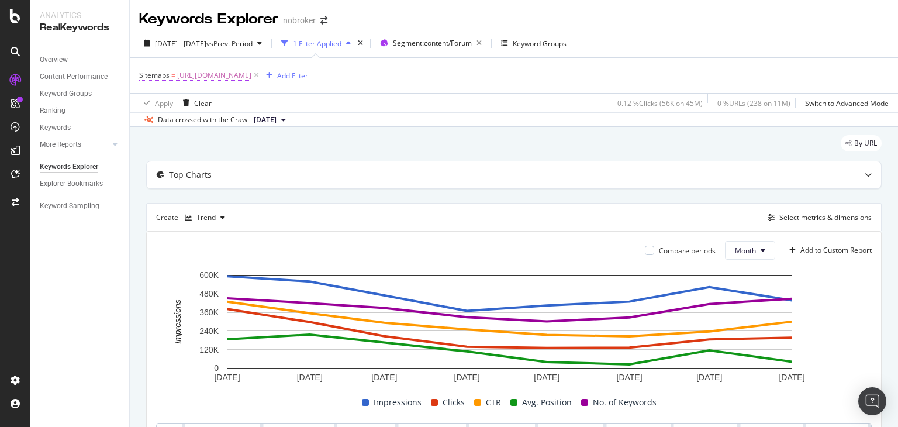
click at [251, 75] on span "[URL][DOMAIN_NAME]" at bounding box center [214, 75] width 74 height 16
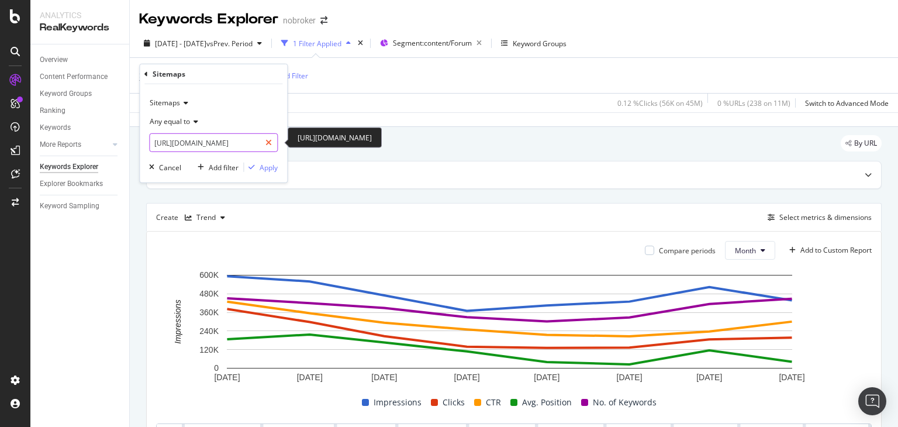
click at [270, 146] on icon at bounding box center [268, 143] width 6 height 8
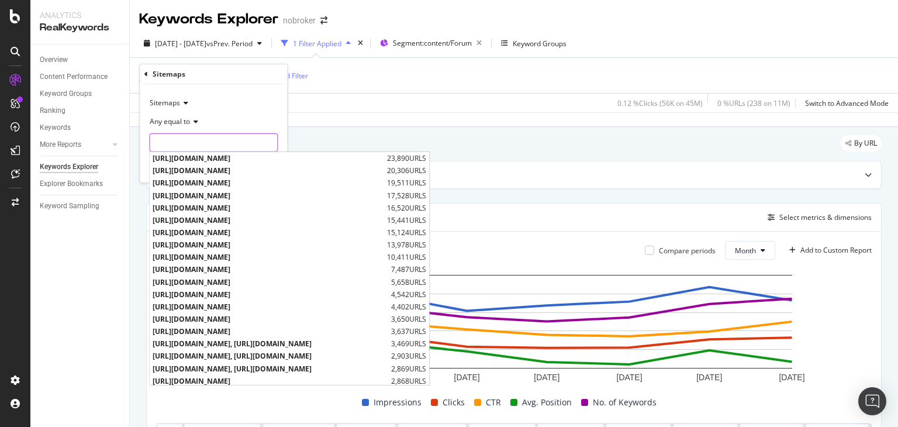
click at [231, 143] on input "text" at bounding box center [213, 142] width 127 height 19
paste input "[URL][DOMAIN_NAME]"
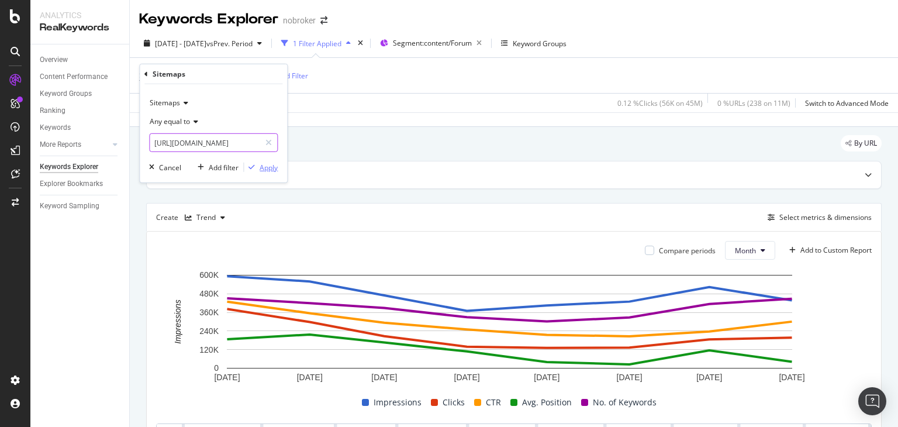
type input "[URL][DOMAIN_NAME]"
click at [267, 164] on div "Apply" at bounding box center [268, 167] width 18 height 10
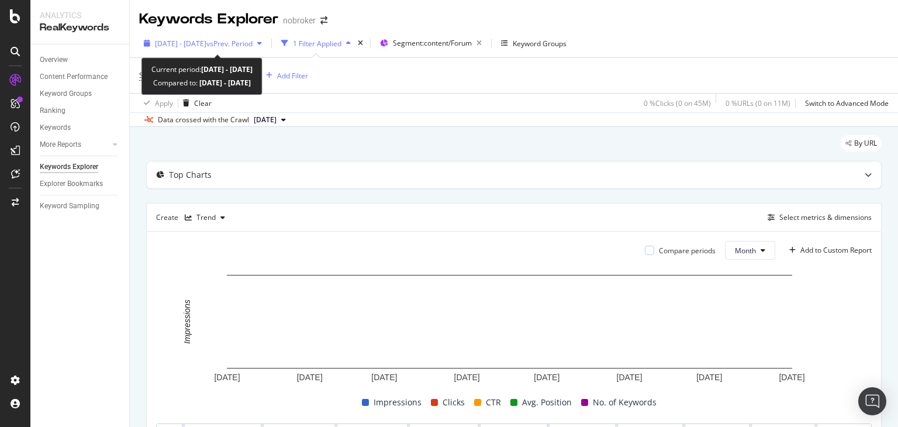
click at [199, 42] on span "[DATE] - [DATE]" at bounding box center [180, 44] width 51 height 10
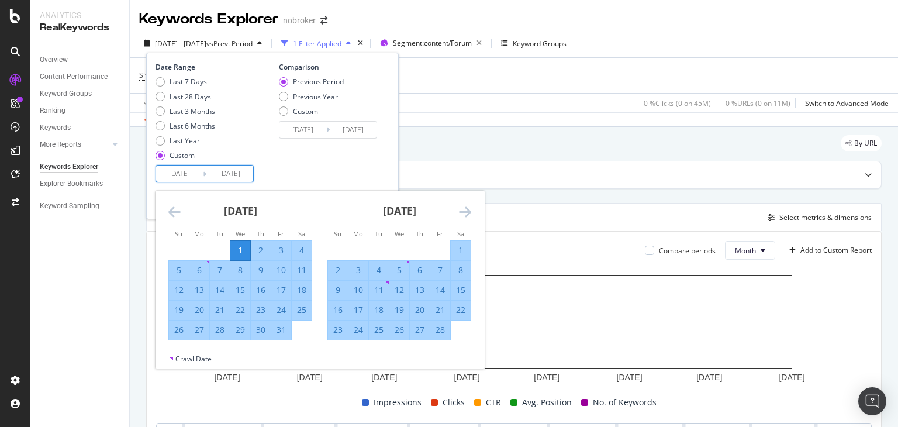
click at [194, 174] on input "[DATE]" at bounding box center [179, 173] width 47 height 16
click at [242, 252] on div "1" at bounding box center [240, 250] width 20 height 12
type input "[DATE]"
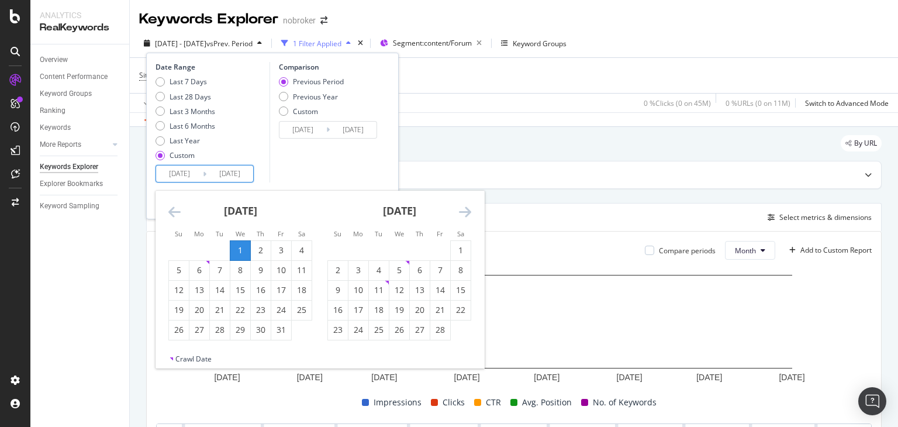
click at [196, 174] on input "[DATE]" at bounding box center [179, 173] width 47 height 16
click at [174, 207] on icon "Move backward to switch to the previous month." at bounding box center [174, 212] width 12 height 14
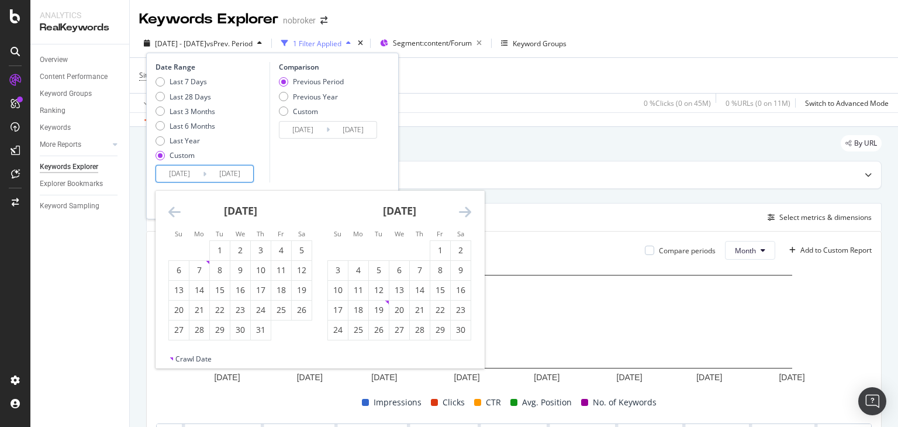
click at [174, 207] on icon "Move backward to switch to the previous month." at bounding box center [174, 212] width 12 height 14
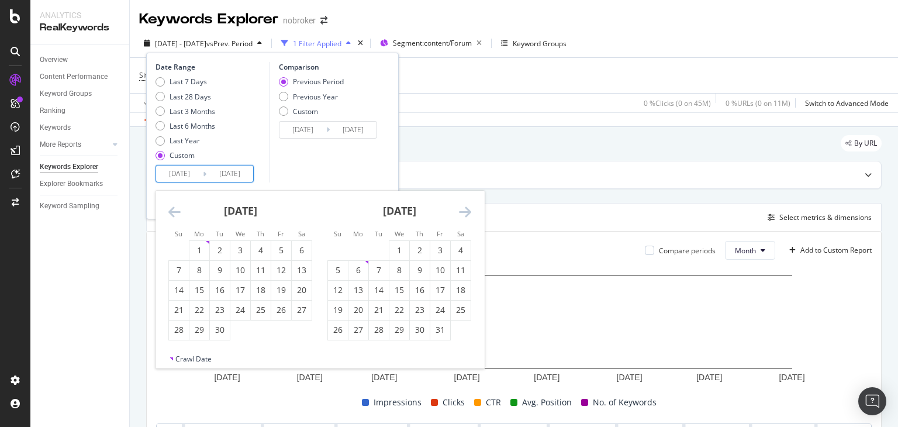
click at [174, 207] on icon "Move backward to switch to the previous month." at bounding box center [174, 212] width 12 height 14
click at [203, 246] on div "1" at bounding box center [199, 250] width 20 height 12
type input "[DATE]"
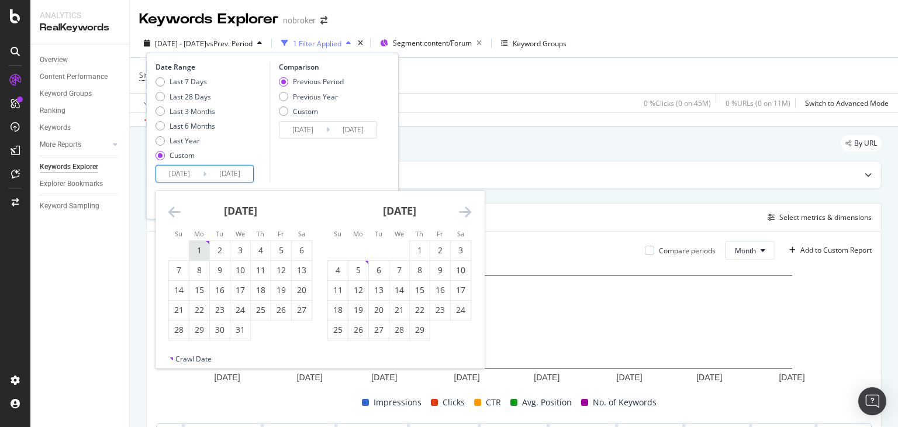
type input "[DATE]"
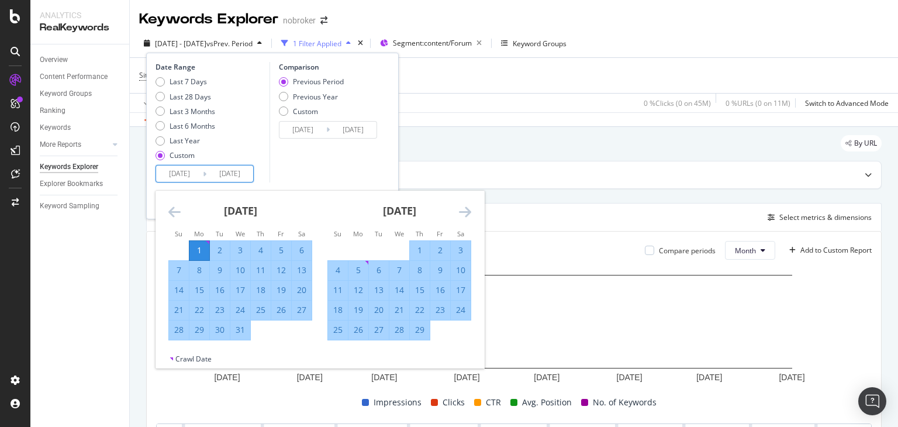
click at [462, 209] on icon "Move forward to switch to the next month." at bounding box center [465, 212] width 12 height 14
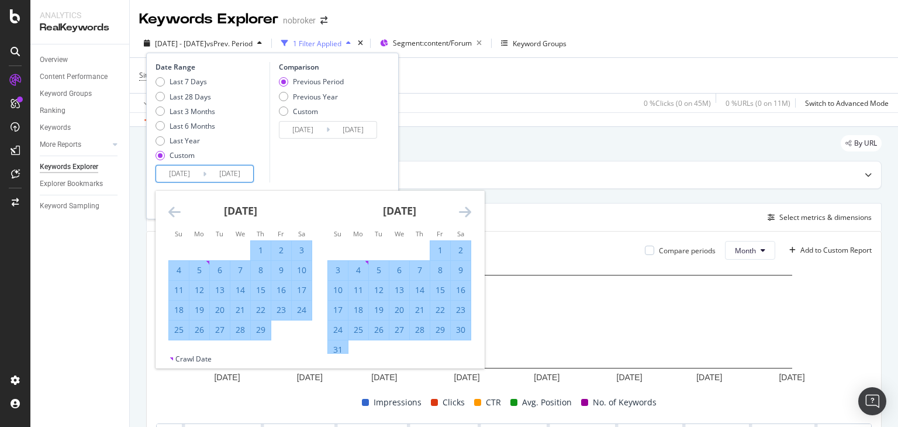
click at [462, 209] on icon "Move forward to switch to the next month." at bounding box center [465, 212] width 12 height 14
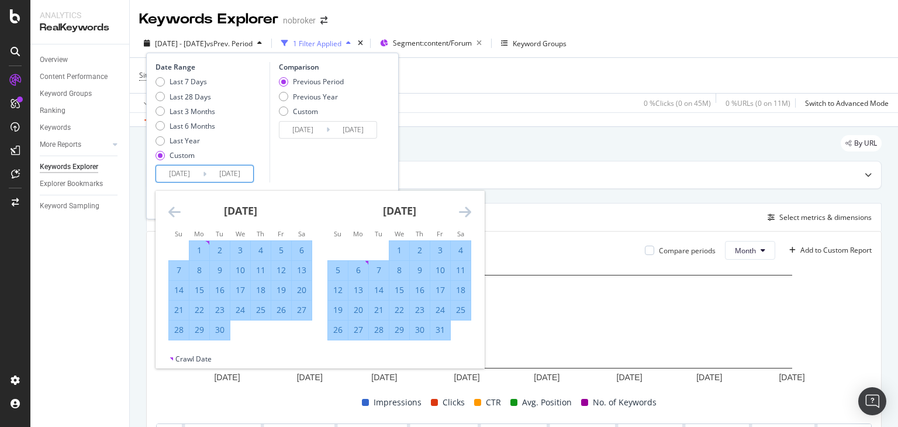
click at [462, 209] on icon "Move forward to switch to the next month." at bounding box center [465, 212] width 12 height 14
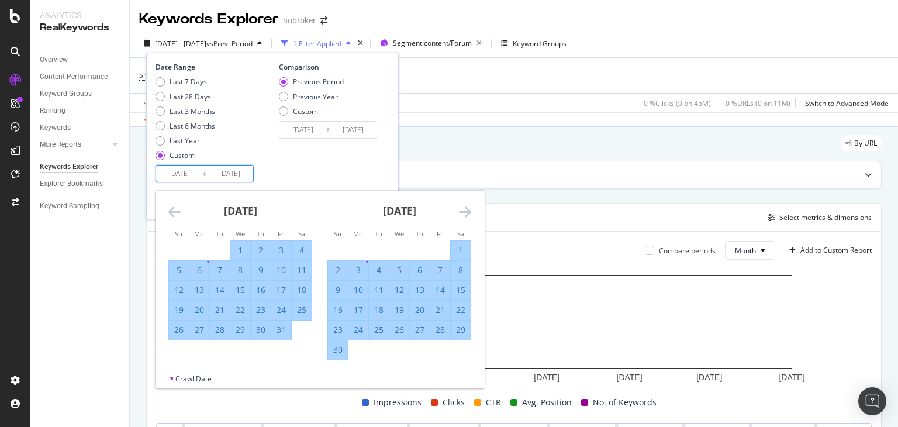
click at [462, 209] on icon "Move forward to switch to the next month." at bounding box center [465, 212] width 12 height 14
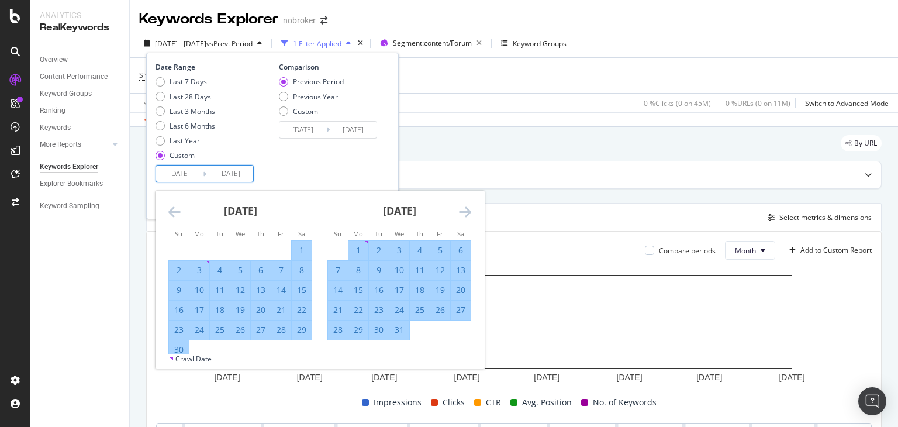
click at [462, 209] on icon "Move forward to switch to the next month." at bounding box center [465, 212] width 12 height 14
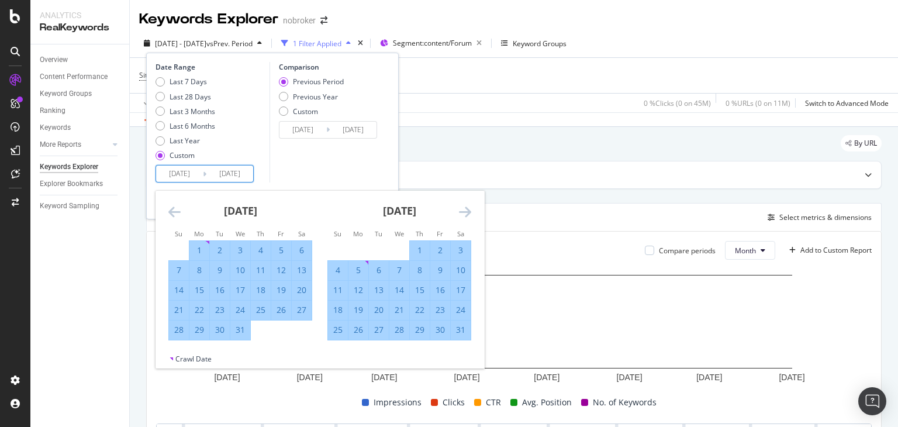
click at [462, 209] on icon "Move forward to switch to the next month." at bounding box center [465, 212] width 12 height 14
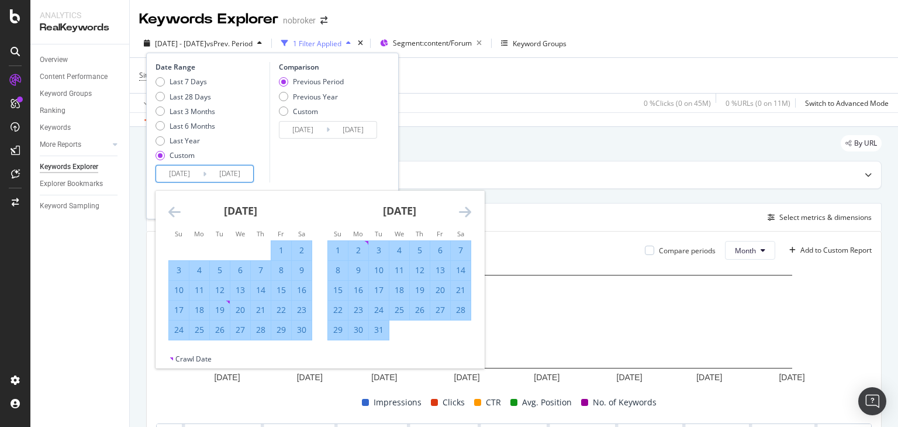
click at [377, 330] on div "31" at bounding box center [379, 330] width 20 height 12
type input "[DATE]"
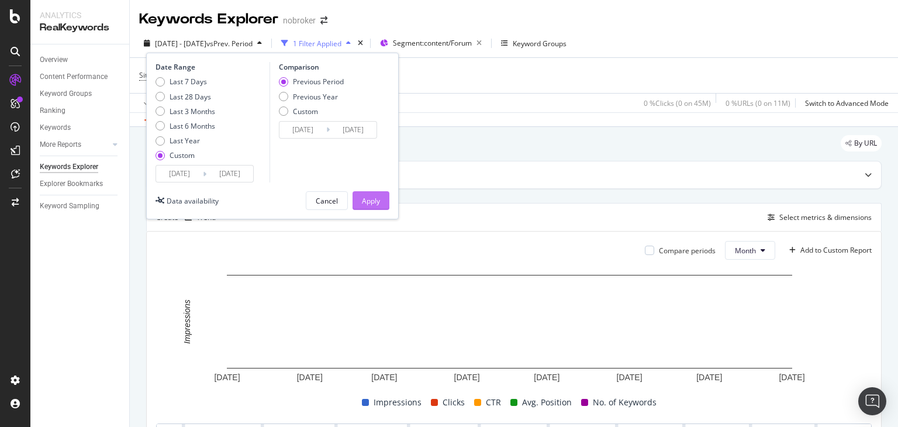
click at [362, 200] on div "Apply" at bounding box center [371, 201] width 18 height 10
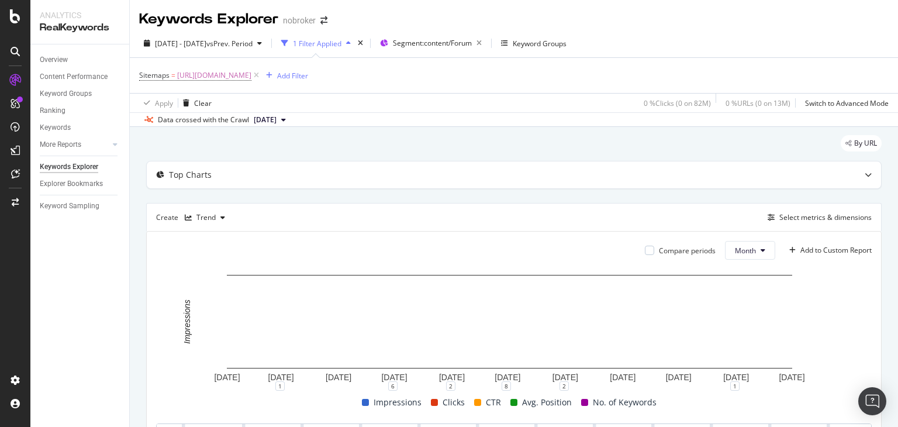
click at [285, 125] on button "[DATE]" at bounding box center [269, 120] width 41 height 14
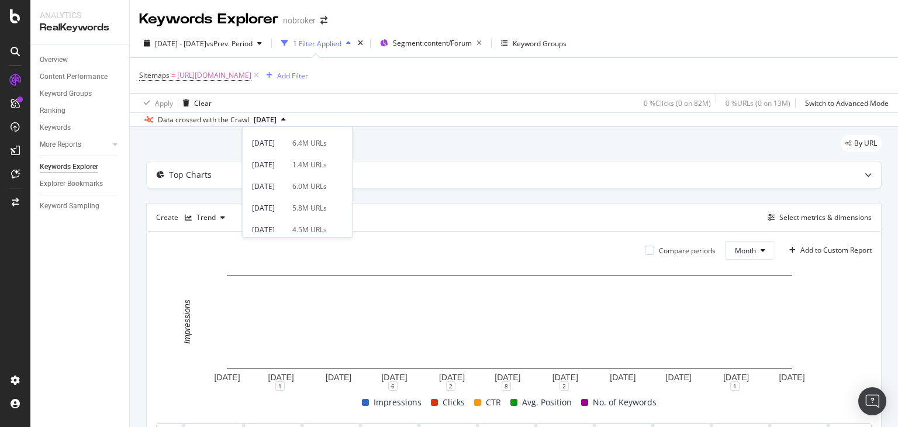
click at [285, 182] on div "[DATE]" at bounding box center [268, 186] width 33 height 11
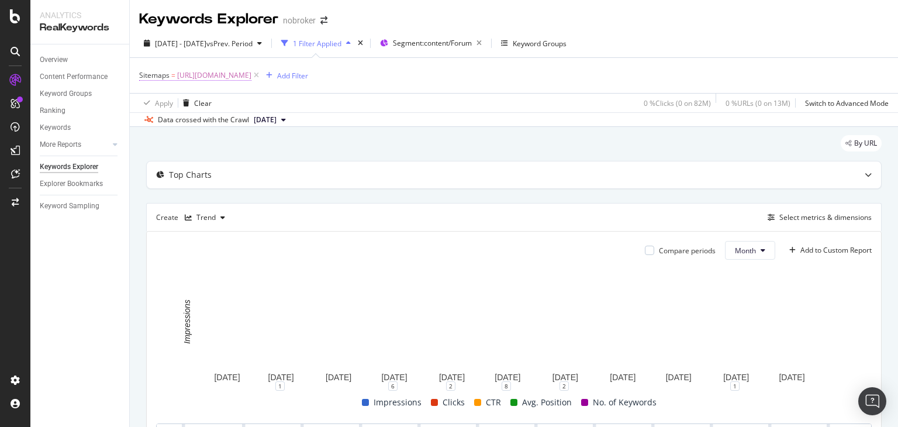
click at [251, 76] on span "[URL][DOMAIN_NAME]" at bounding box center [214, 75] width 74 height 16
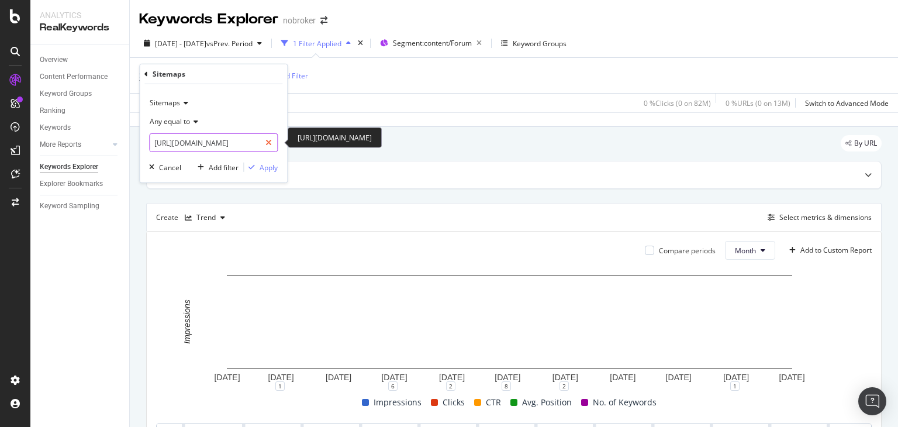
click at [267, 141] on icon at bounding box center [268, 143] width 6 height 8
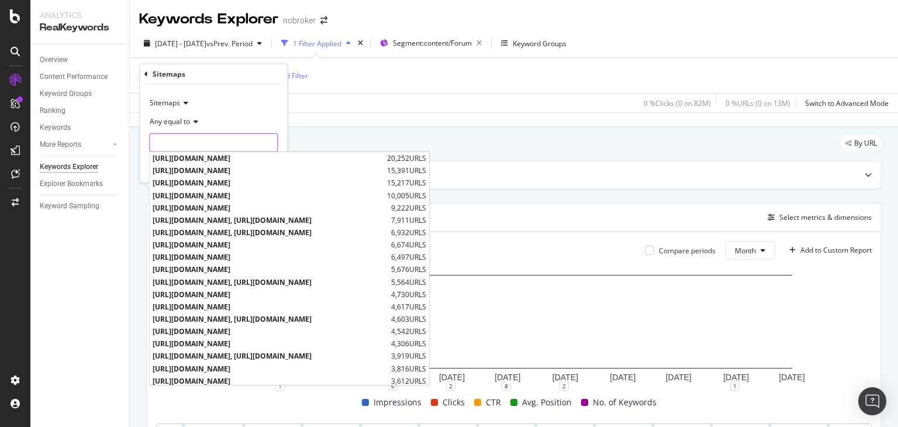
click at [231, 144] on input "text" at bounding box center [213, 142] width 127 height 19
paste input "[URL][DOMAIN_NAME]"
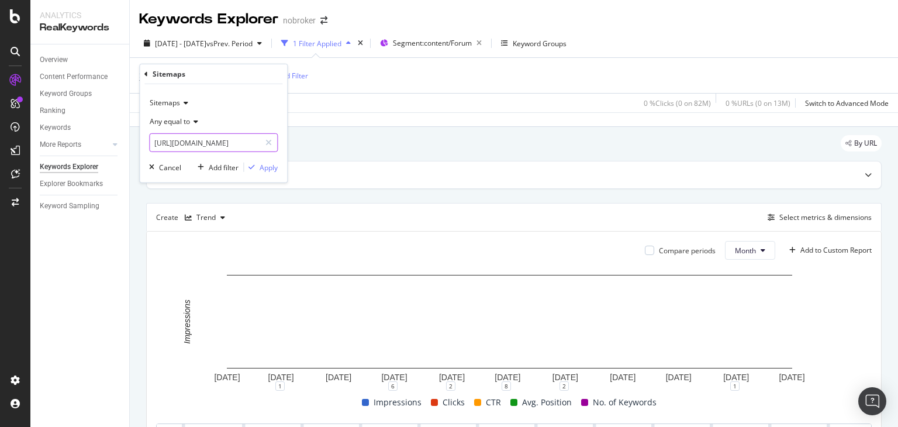
scroll to position [0, 115]
type input "[URL][DOMAIN_NAME]"
click at [265, 169] on div "Apply" at bounding box center [268, 167] width 18 height 10
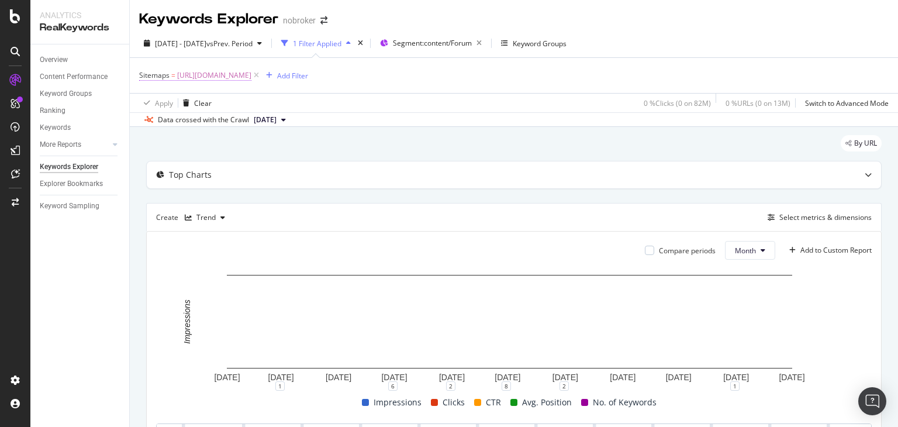
click at [251, 78] on span "[URL][DOMAIN_NAME]" at bounding box center [214, 75] width 74 height 16
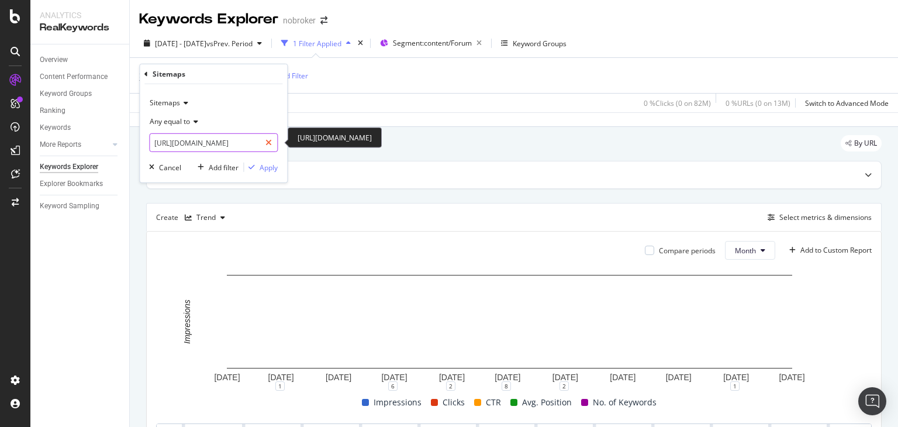
click at [270, 144] on icon at bounding box center [268, 143] width 6 height 8
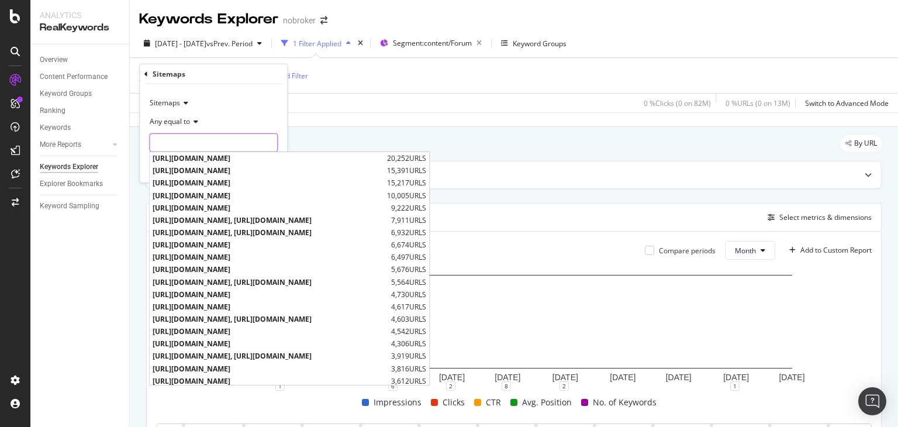
click at [240, 143] on input "text" at bounding box center [213, 142] width 127 height 19
paste input "[URL][DOMAIN_NAME]"
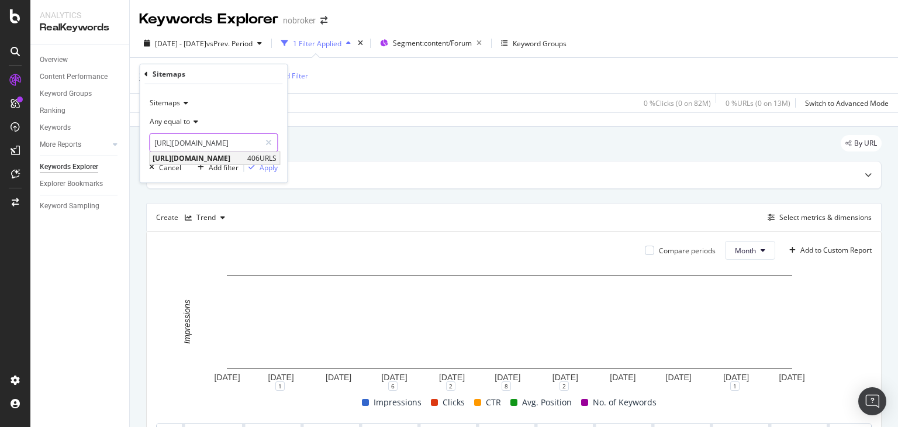
type input "[URL][DOMAIN_NAME]"
click at [244, 157] on span "[URL][DOMAIN_NAME]" at bounding box center [199, 158] width 92 height 10
click at [267, 169] on div "Apply" at bounding box center [268, 167] width 18 height 10
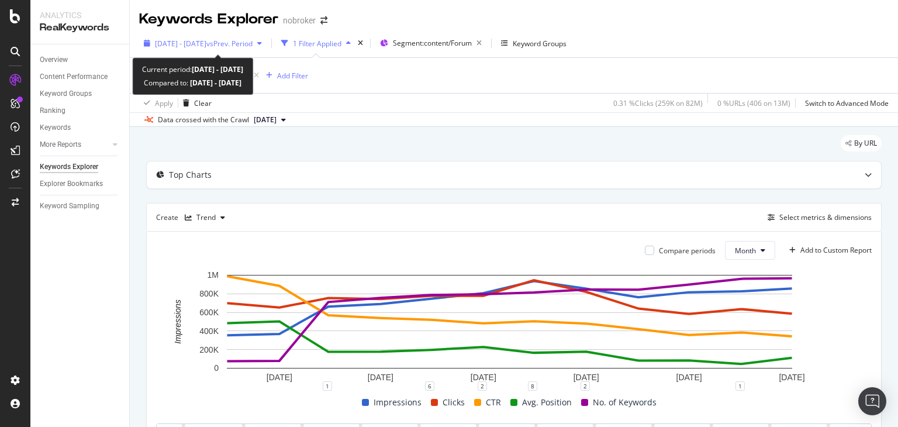
click at [182, 45] on span "[DATE] - [DATE]" at bounding box center [180, 44] width 51 height 10
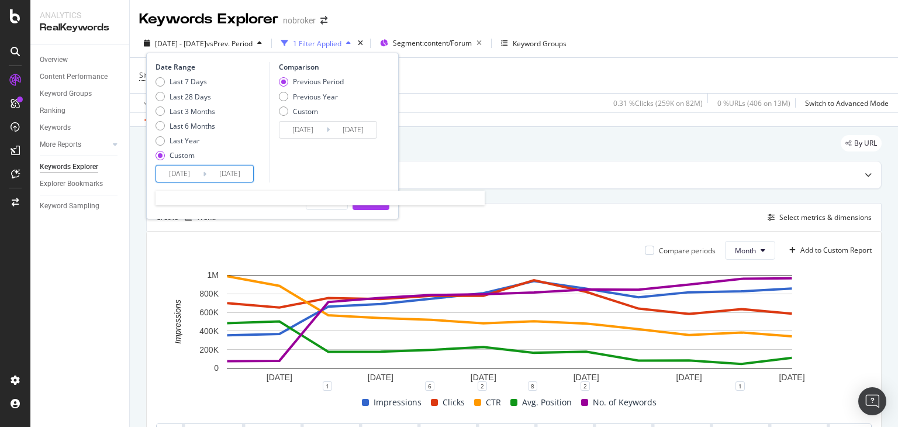
click at [194, 173] on input "[DATE]" at bounding box center [179, 173] width 47 height 16
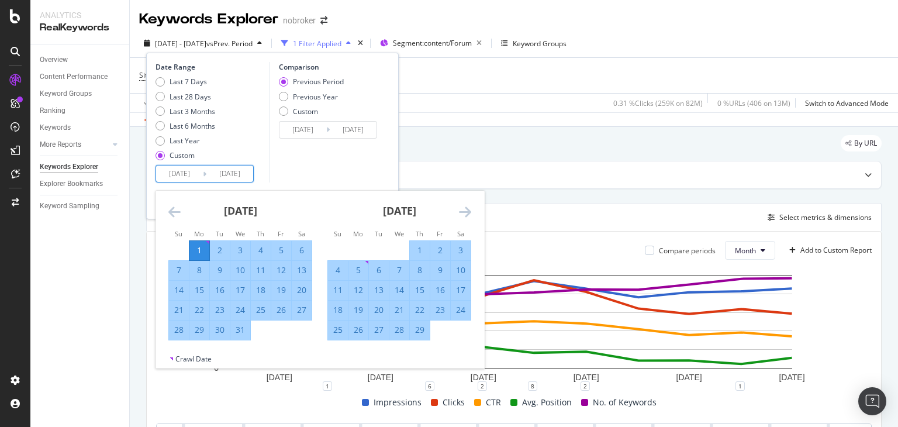
click at [197, 248] on div "1" at bounding box center [199, 250] width 20 height 12
type input "[DATE]"
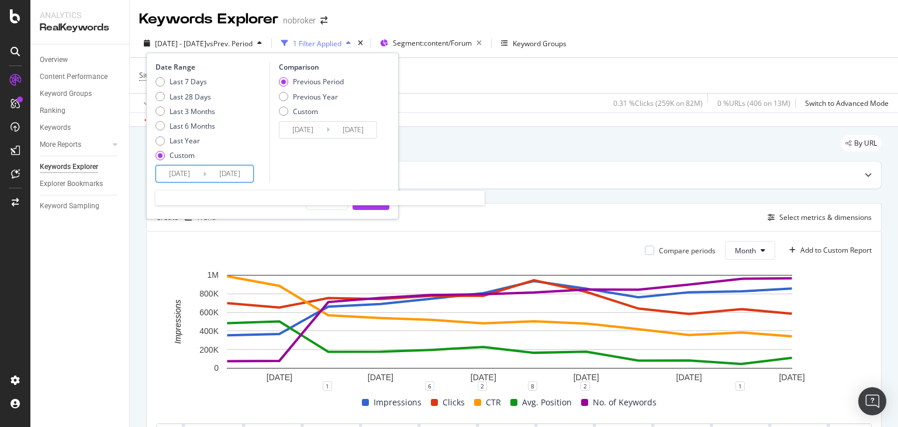
click at [193, 174] on input "[DATE]" at bounding box center [179, 173] width 47 height 16
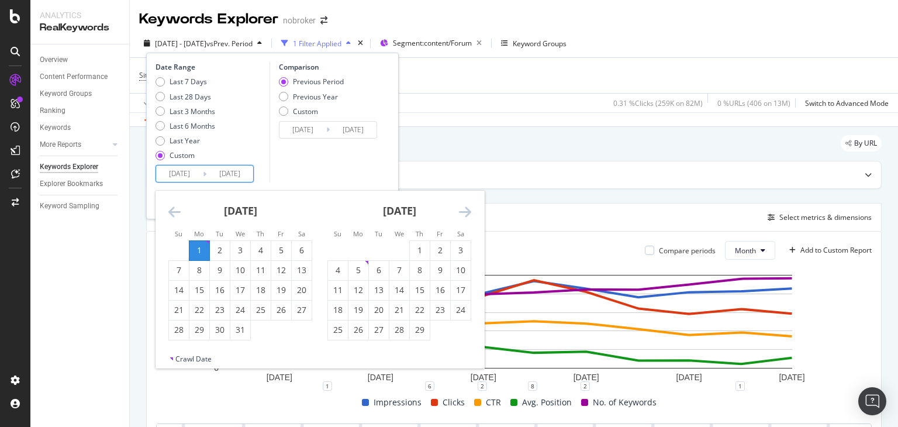
click at [175, 212] on icon "Move backward to switch to the previous month." at bounding box center [174, 212] width 12 height 14
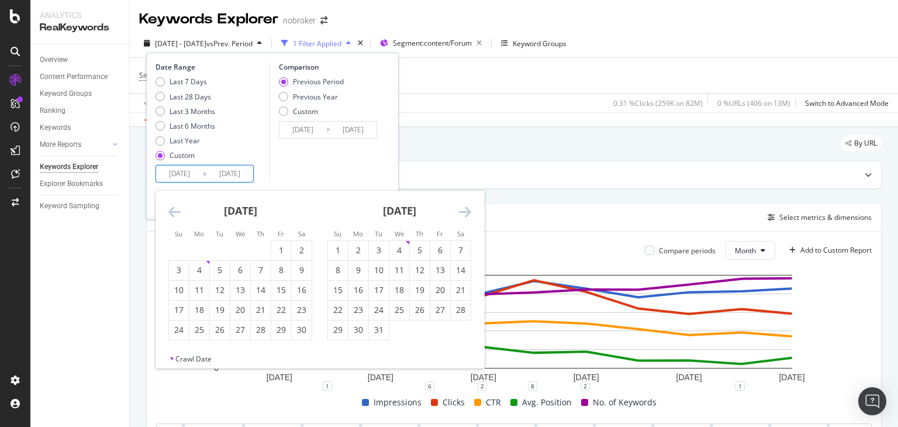
click at [175, 212] on icon "Move backward to switch to the previous month." at bounding box center [174, 212] width 12 height 14
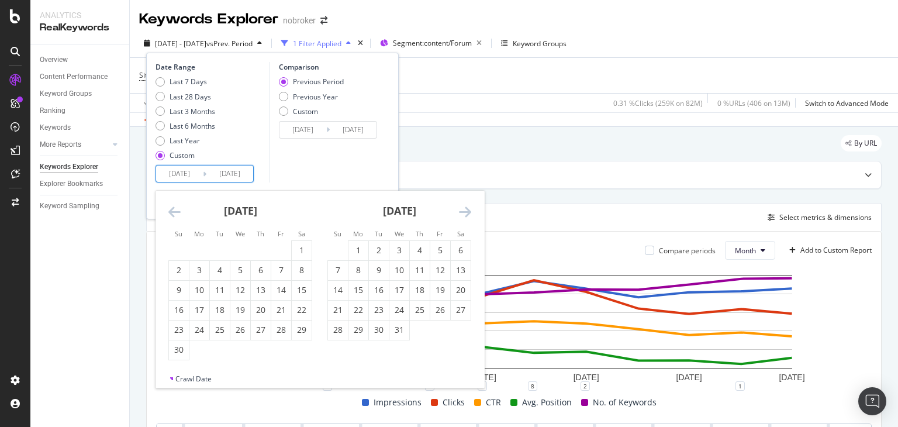
click at [175, 212] on icon "Move backward to switch to the previous month." at bounding box center [174, 212] width 12 height 14
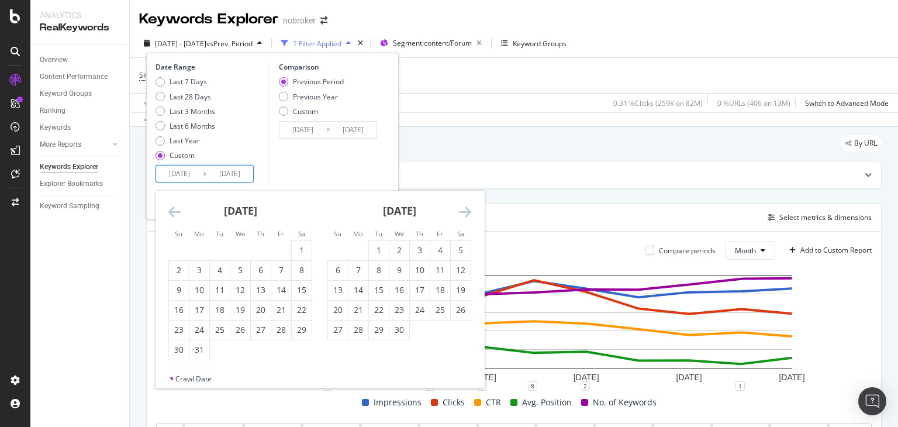
click at [175, 212] on icon "Move backward to switch to the previous month." at bounding box center [174, 212] width 12 height 14
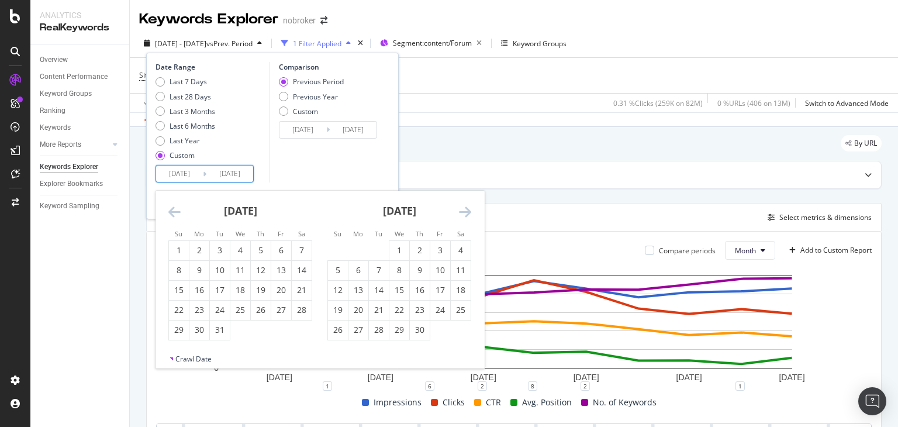
click at [175, 212] on icon "Move backward to switch to the previous month." at bounding box center [174, 212] width 12 height 14
click at [297, 251] on div "1" at bounding box center [302, 250] width 20 height 12
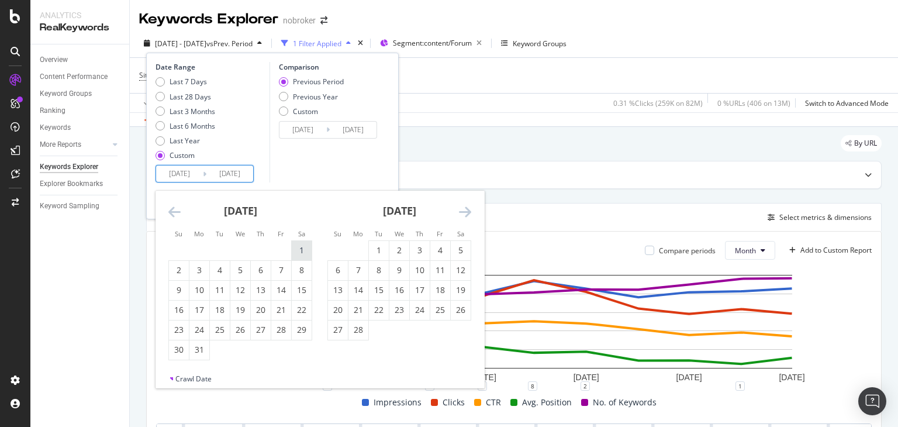
type input "[DATE]"
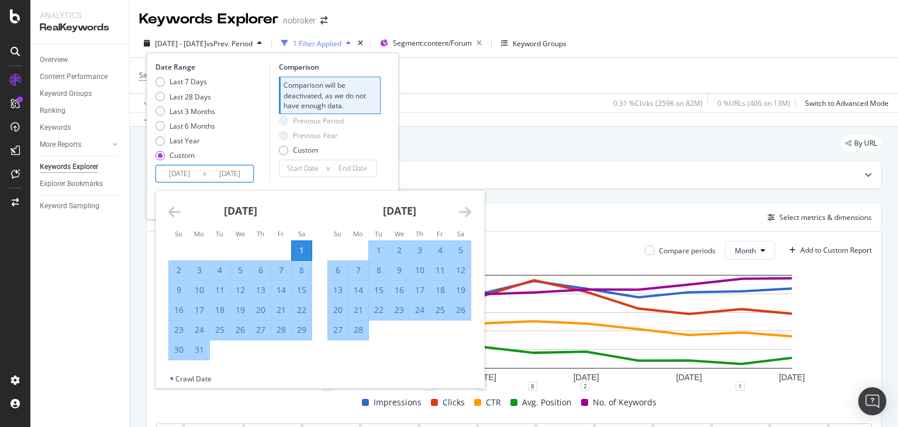
click at [461, 210] on icon "Move forward to switch to the next month." at bounding box center [465, 212] width 12 height 14
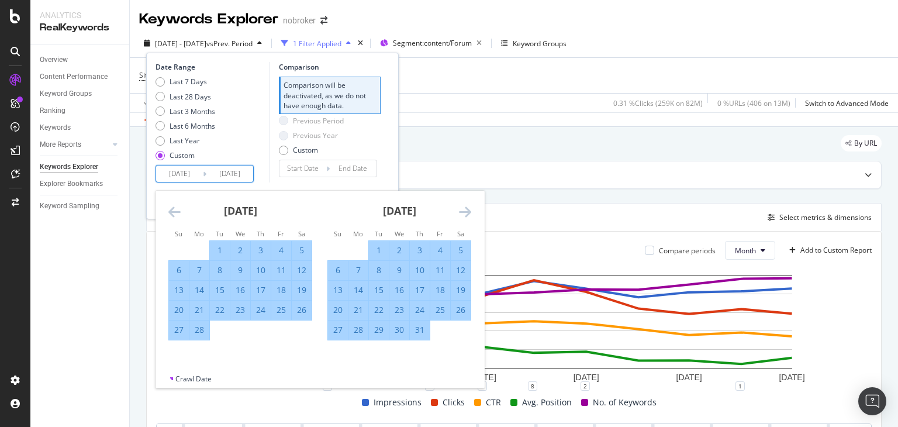
click at [461, 210] on icon "Move forward to switch to the next month." at bounding box center [465, 212] width 12 height 14
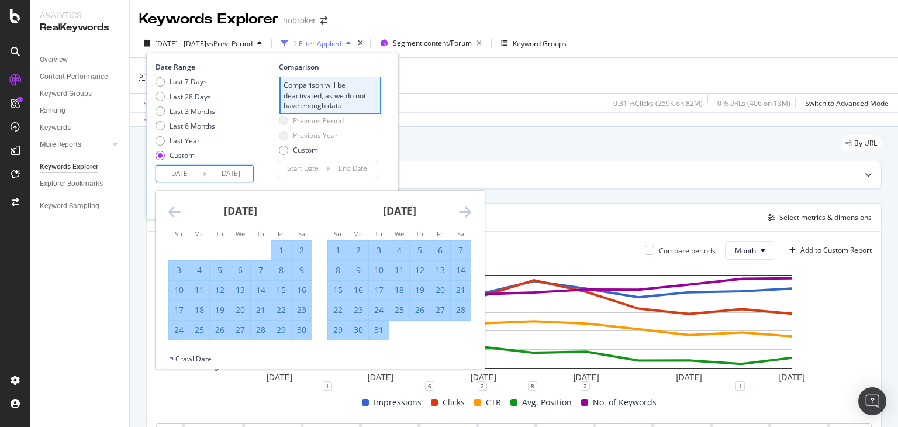
click at [461, 210] on icon "Move forward to switch to the next month." at bounding box center [465, 212] width 12 height 14
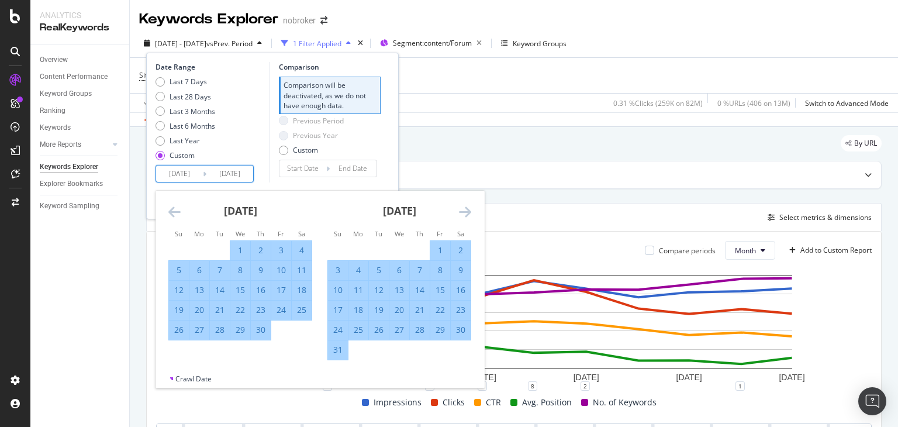
click at [461, 210] on icon "Move forward to switch to the next month." at bounding box center [465, 212] width 12 height 14
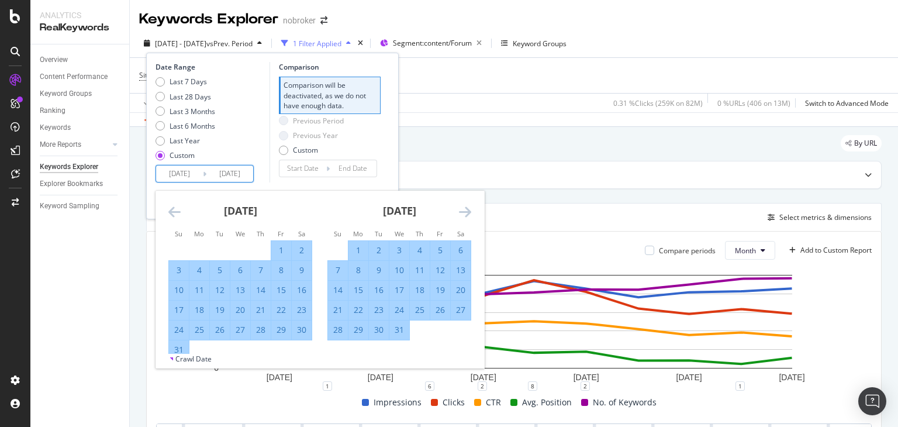
click at [461, 210] on icon "Move forward to switch to the next month." at bounding box center [465, 212] width 12 height 14
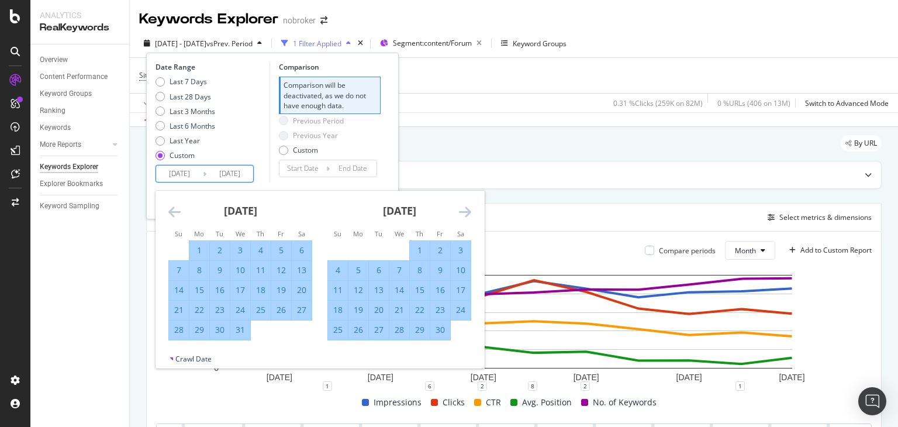
click at [461, 210] on icon "Move forward to switch to the next month." at bounding box center [465, 212] width 12 height 14
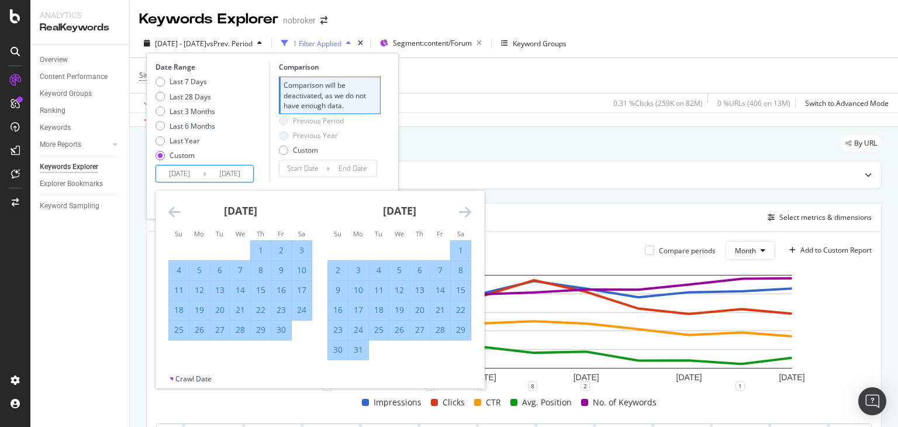
click at [461, 210] on icon "Move forward to switch to the next month." at bounding box center [465, 212] width 12 height 14
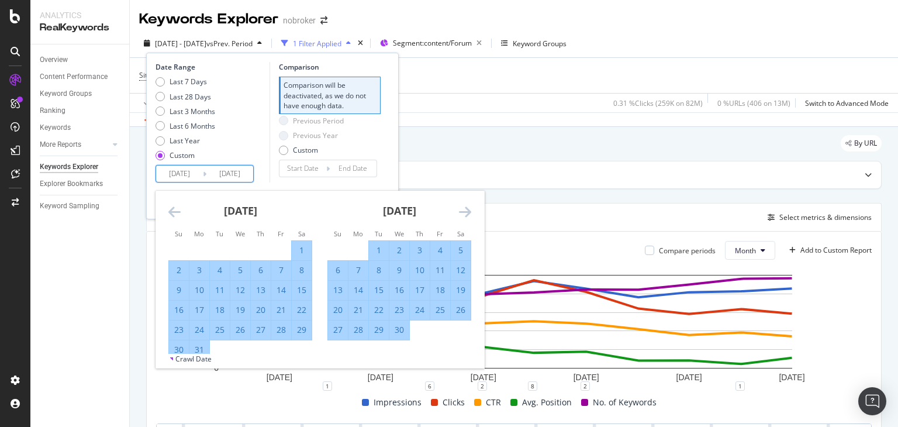
click at [461, 210] on icon "Move forward to switch to the next month." at bounding box center [465, 212] width 12 height 14
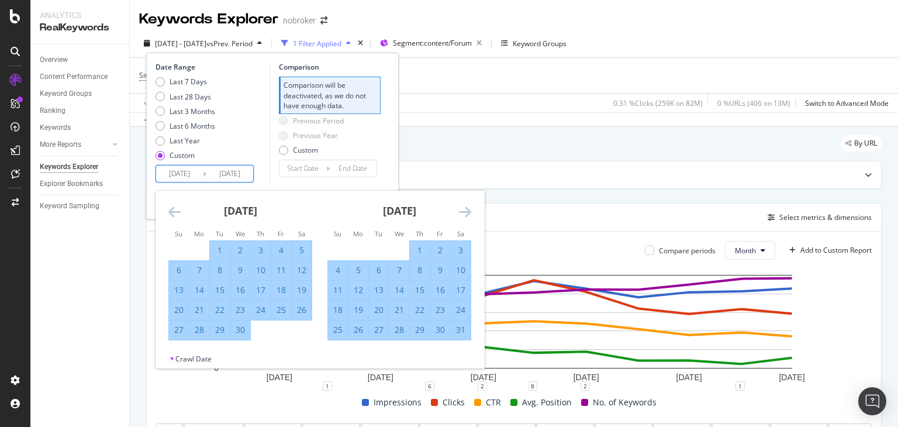
click at [459, 331] on div "31" at bounding box center [461, 330] width 20 height 12
type input "[DATE]"
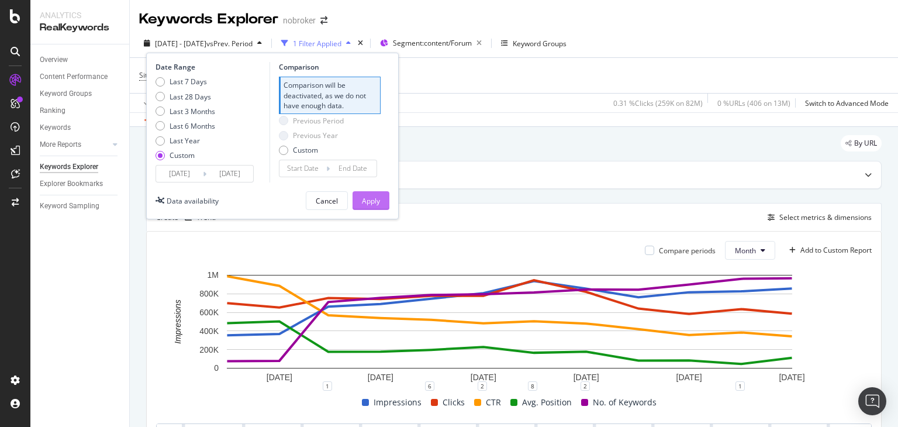
click at [371, 198] on div "Apply" at bounding box center [371, 201] width 18 height 10
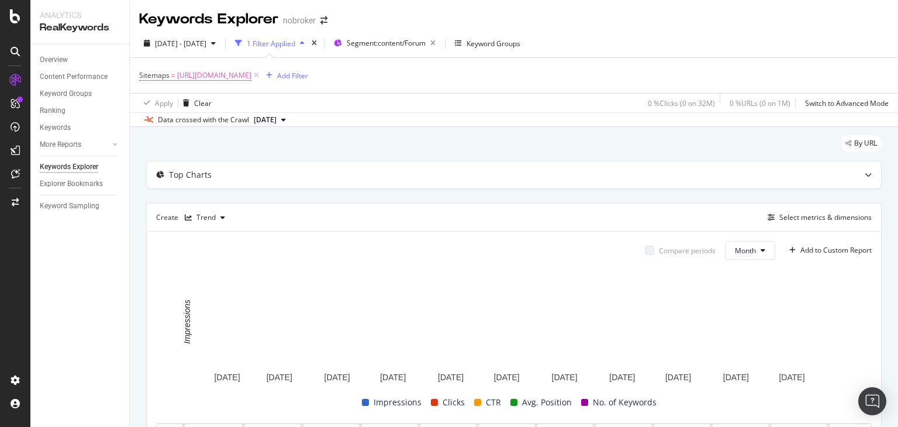
click at [276, 122] on span "[DATE]" at bounding box center [265, 120] width 23 height 11
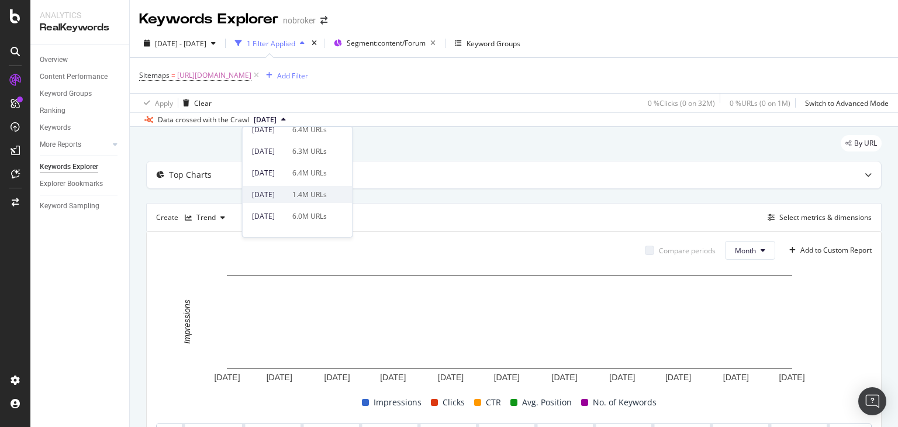
scroll to position [72, 0]
click at [285, 214] on div "[DATE]" at bounding box center [268, 216] width 33 height 11
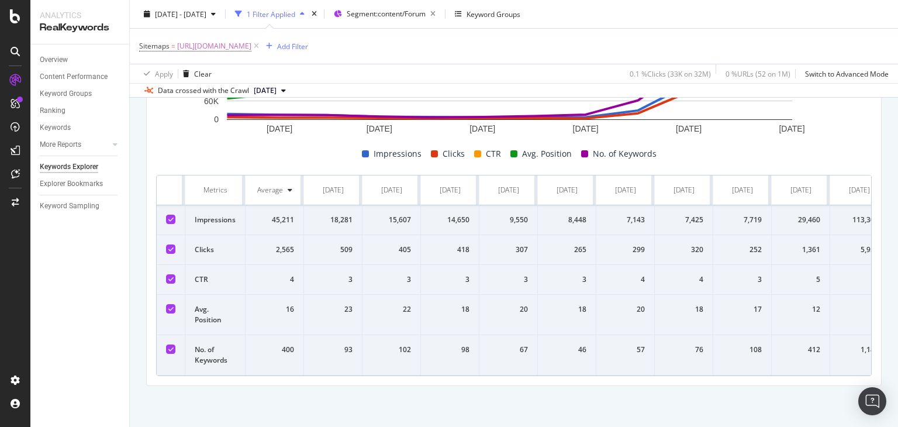
click at [337, 214] on div "18,281" at bounding box center [332, 219] width 39 height 11
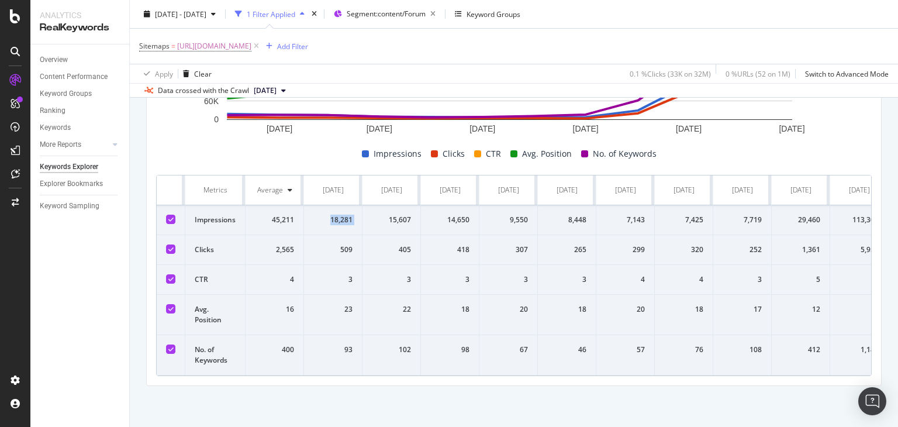
click at [337, 214] on div "18,281" at bounding box center [332, 219] width 39 height 11
click at [334, 185] on div "[DATE]" at bounding box center [333, 190] width 21 height 11
click at [288, 186] on icon at bounding box center [290, 189] width 5 height 7
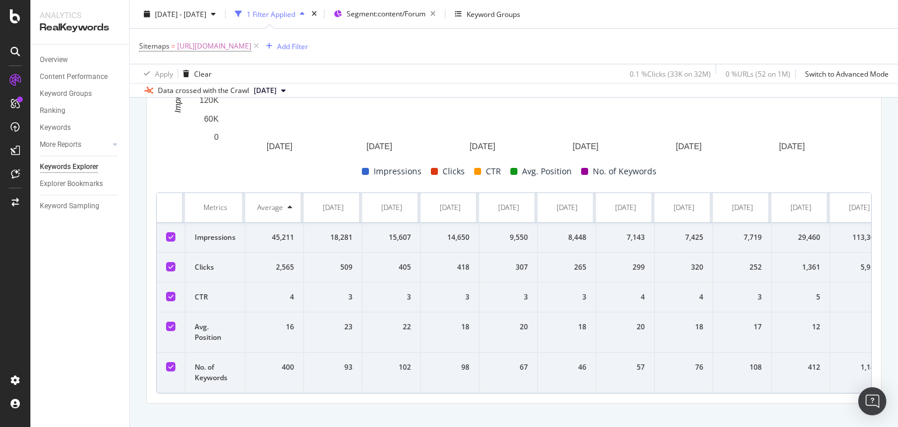
scroll to position [231, 0]
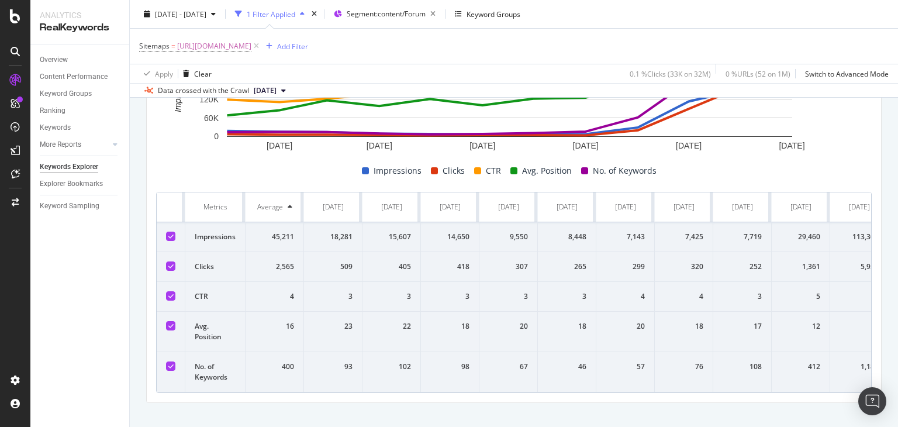
click at [289, 205] on icon at bounding box center [290, 206] width 5 height 7
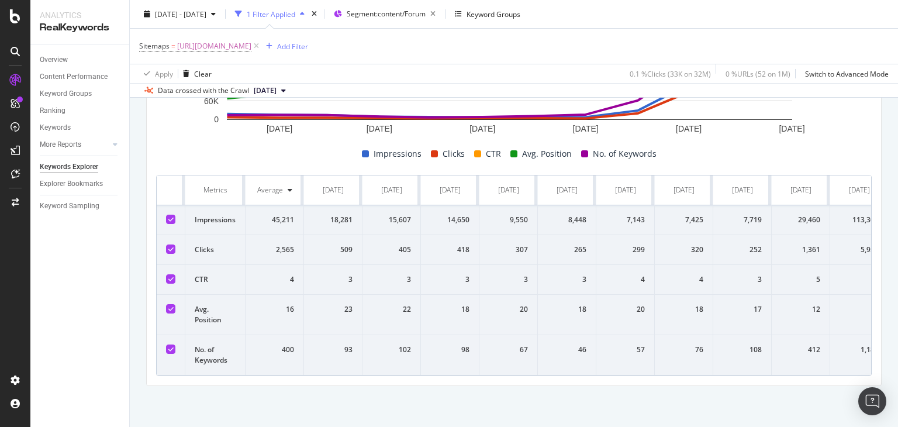
scroll to position [0, 0]
